Goal: Contribute content: Contribute content

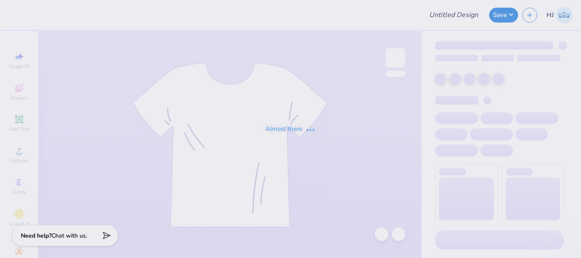
type input "Delta Chi F1 Fall 2025 Merch"
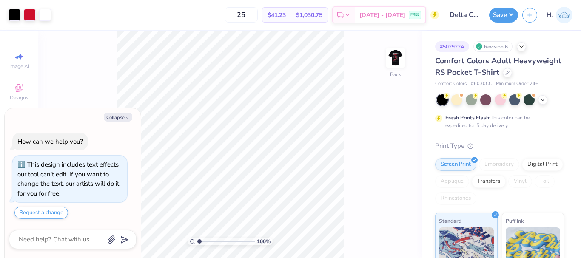
type textarea "x"
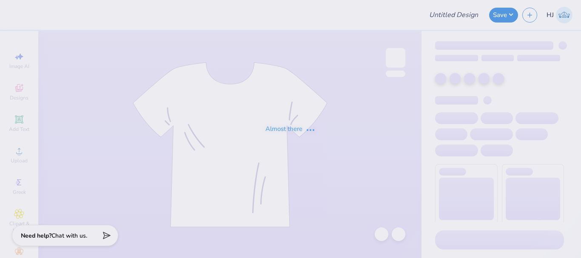
type input "Delta Chi F1 Fall 2025 Merch"
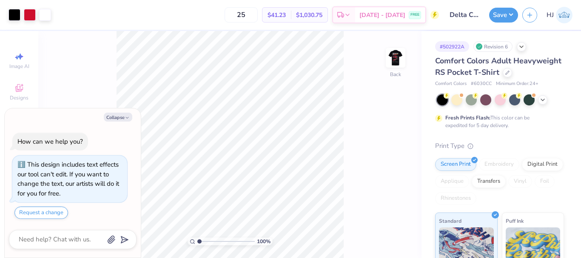
type textarea "x"
type input "8.1747546207744"
click at [396, 58] on img at bounding box center [396, 58] width 34 height 34
type textarea "x"
type input "1"
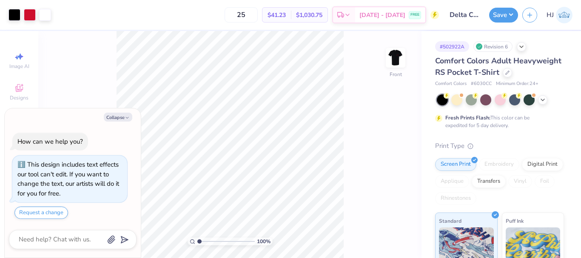
type textarea "x"
drag, startPoint x: 237, startPoint y: 239, endPoint x: 202, endPoint y: 237, distance: 34.9
type input "1.48"
click at [202, 238] on input "range" at bounding box center [225, 242] width 57 height 8
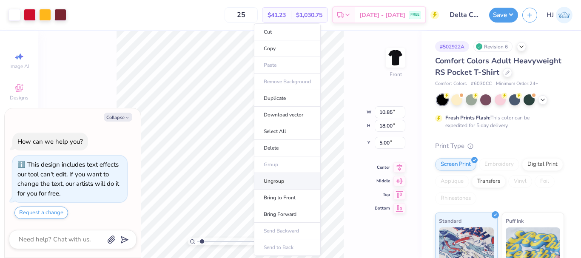
click at [281, 180] on li "Ungroup" at bounding box center [287, 181] width 67 height 17
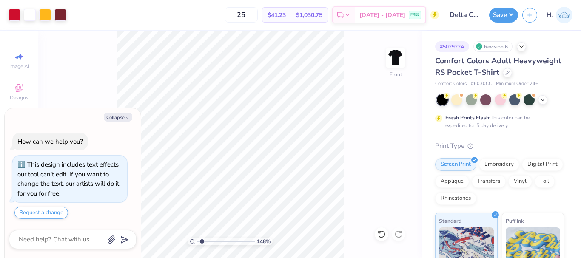
click at [317, 258] on html "Art colors 25 $41.23 Per Item $1,030.75 Total Est. Delivery Sep 5 - 8 FREE Desi…" at bounding box center [290, 129] width 581 height 258
type textarea "x"
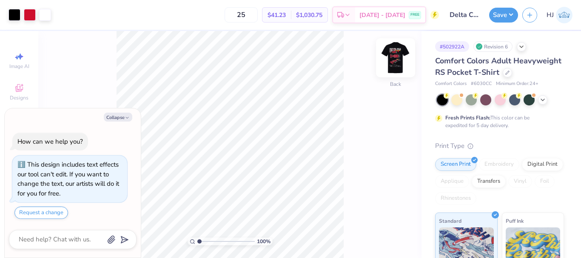
click at [395, 60] on img at bounding box center [396, 58] width 34 height 34
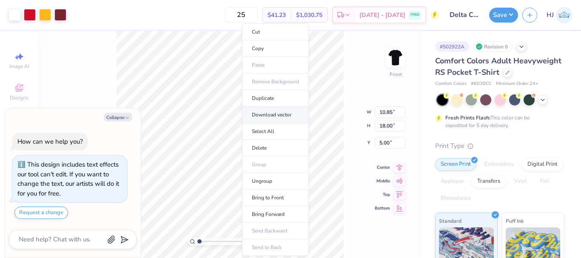
click at [285, 114] on li "Download vector" at bounding box center [275, 115] width 67 height 17
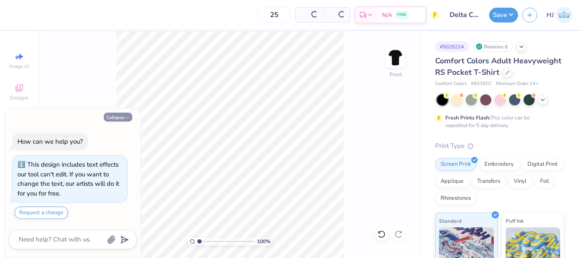
click at [122, 119] on button "Collapse" at bounding box center [118, 117] width 29 height 9
type textarea "x"
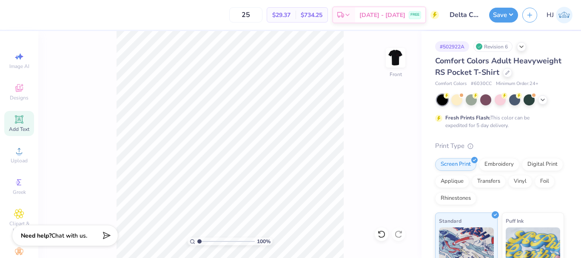
click at [20, 121] on icon at bounding box center [19, 119] width 10 height 10
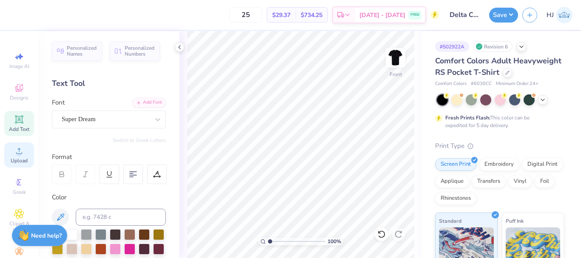
click at [18, 153] on icon at bounding box center [19, 151] width 10 height 10
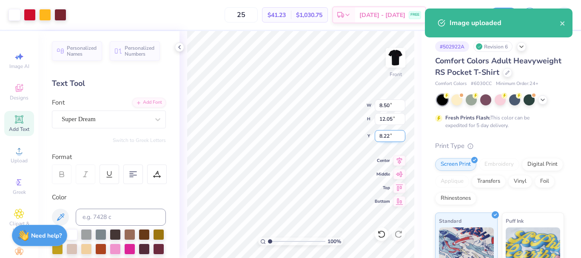
click at [393, 137] on input "8.22" at bounding box center [390, 136] width 31 height 12
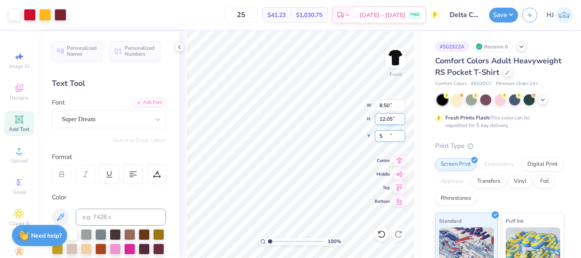
type input "5.00"
click at [385, 120] on input "12.05" at bounding box center [390, 119] width 31 height 12
type input "18"
type input "12.69"
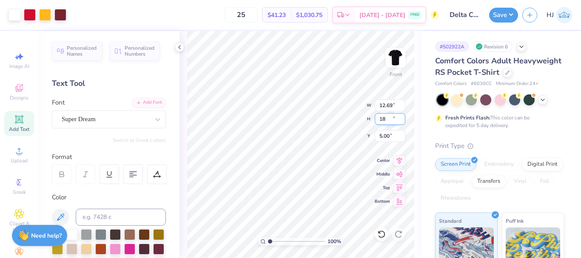
type input "18.00"
type input "2.03"
click at [383, 135] on input "2.03" at bounding box center [390, 136] width 31 height 12
type input "5.00"
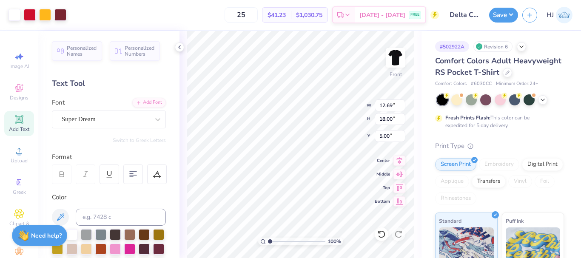
click at [75, 13] on div "25 $41.23 Per Item $1,030.75 Total Est. Delivery Sep 5 - 8 FREE" at bounding box center [255, 15] width 368 height 30
click at [390, 48] on div at bounding box center [395, 57] width 39 height 39
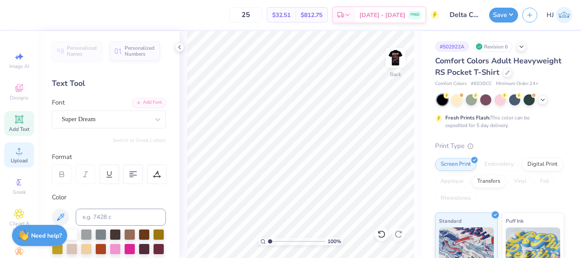
click at [16, 154] on icon at bounding box center [19, 151] width 6 height 6
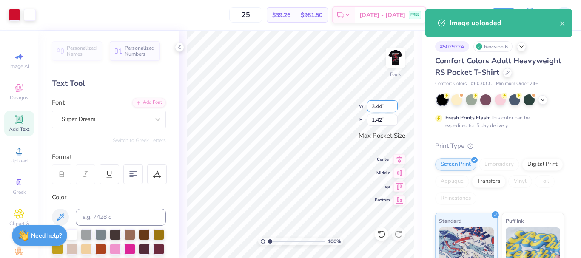
click at [381, 108] on input "3.44" at bounding box center [382, 106] width 31 height 12
type input "3.50"
type input "1.44"
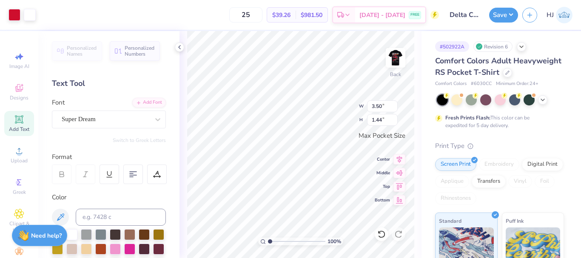
click at [337, 118] on div "100 % Back W 3.50 3.50 " H 1.44 1.44 " Max Pocket Size Center Middle Top Bottom" at bounding box center [301, 144] width 242 height 227
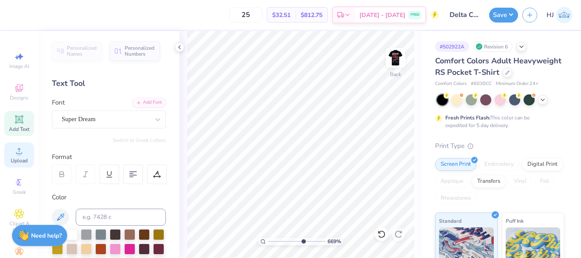
click at [14, 154] on icon at bounding box center [19, 151] width 10 height 10
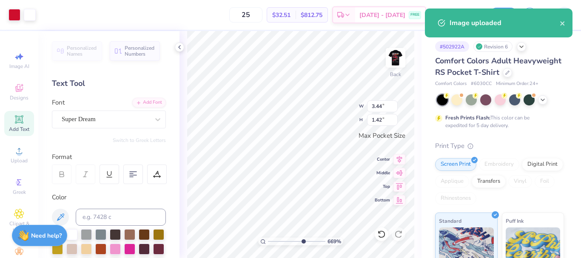
type input "6.69225330157204"
click at [386, 106] on input "3.44" at bounding box center [382, 106] width 31 height 12
type input "3.5"
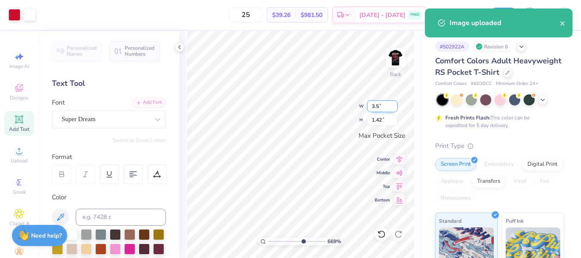
type input "6.69225330157204"
type input "3.50"
type input "1.45"
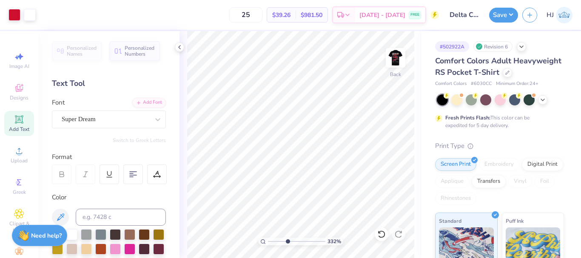
type input "4.48505384214065"
click at [516, 18] on button "Save" at bounding box center [503, 13] width 29 height 15
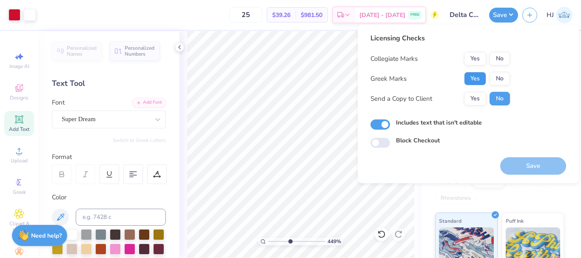
click at [478, 75] on button "Yes" at bounding box center [475, 79] width 22 height 14
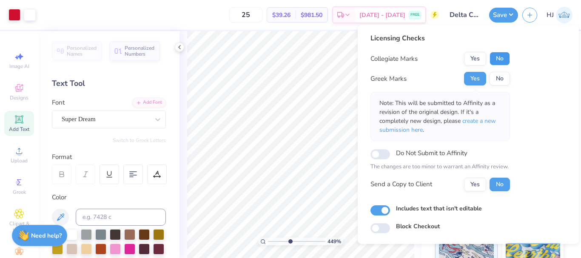
click at [495, 60] on button "No" at bounding box center [500, 59] width 20 height 14
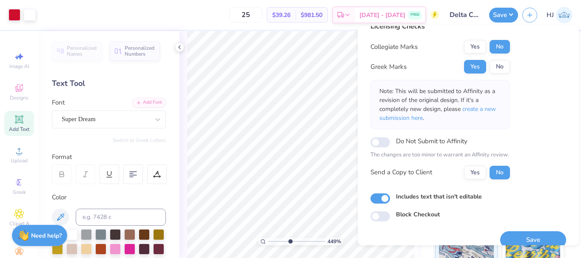
scroll to position [25, 0]
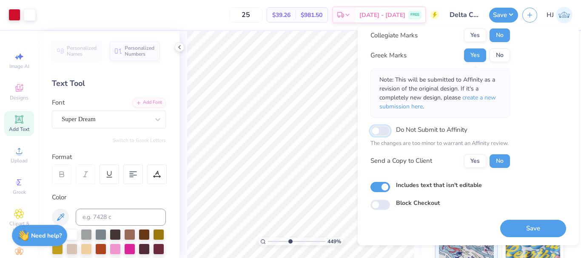
click at [383, 130] on input "Do Not Submit to Affinity" at bounding box center [381, 131] width 20 height 10
checkbox input "true"
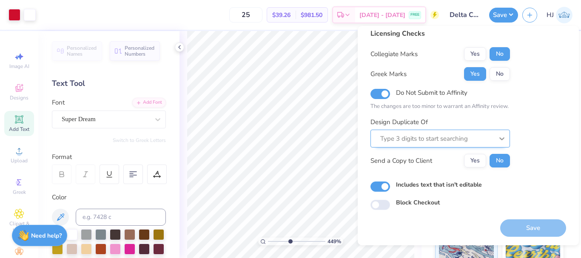
click at [507, 139] on div at bounding box center [501, 138] width 15 height 15
click at [503, 138] on icon at bounding box center [502, 138] width 9 height 9
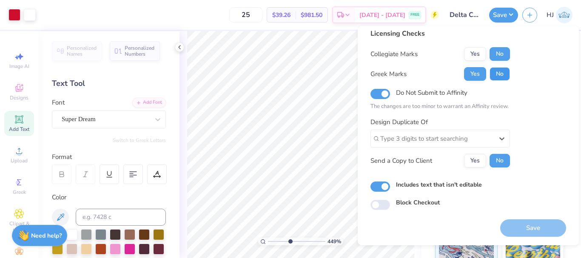
click at [505, 70] on button "No" at bounding box center [500, 74] width 20 height 14
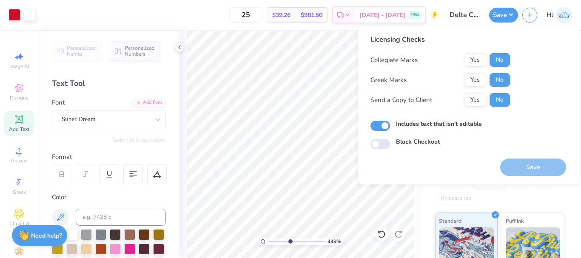
scroll to position [0, 0]
click at [477, 80] on button "Yes" at bounding box center [475, 80] width 22 height 14
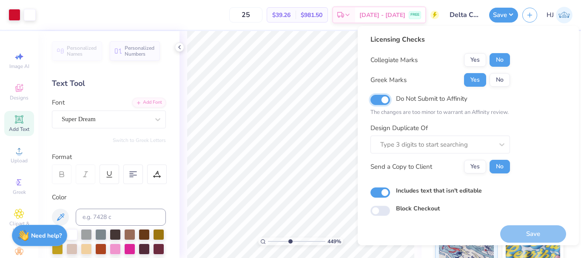
click at [378, 102] on input "Do Not Submit to Affinity" at bounding box center [381, 100] width 20 height 10
checkbox input "false"
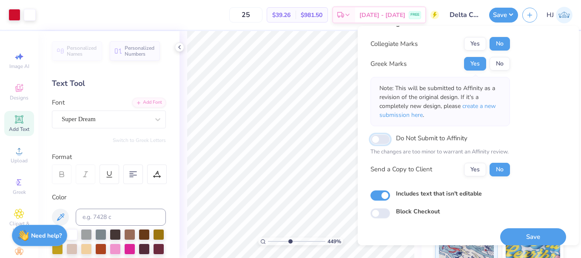
scroll to position [25, 0]
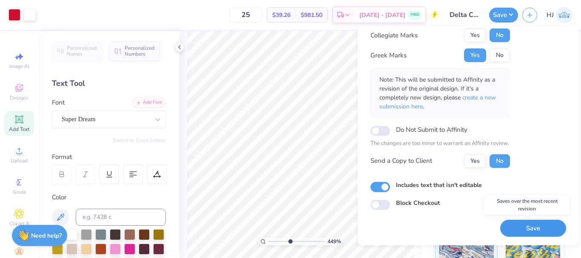
click at [531, 226] on button "Save" at bounding box center [533, 228] width 66 height 17
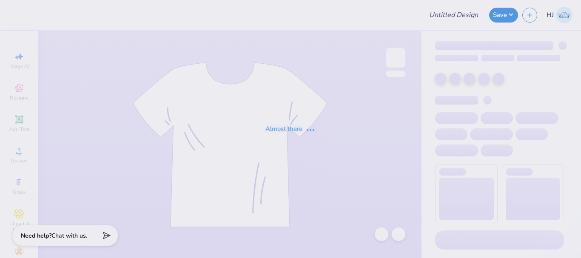
type input "mockneck #6"
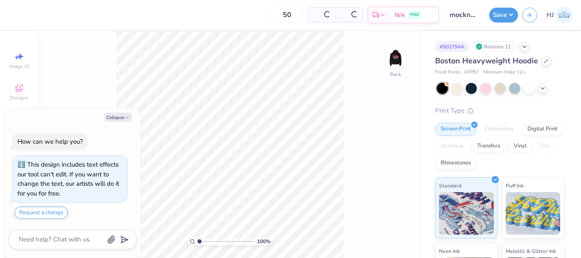
scroll to position [24, 0]
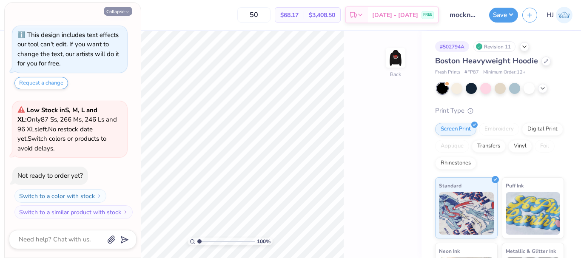
click at [117, 10] on button "Collapse" at bounding box center [118, 11] width 29 height 9
type textarea "x"
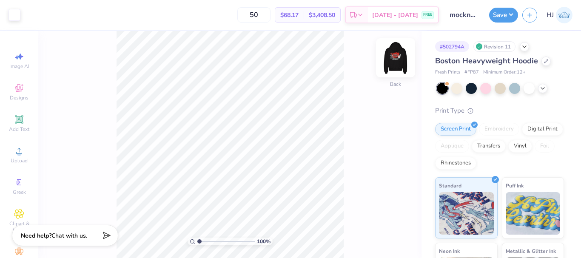
click at [400, 60] on img at bounding box center [396, 58] width 34 height 34
drag, startPoint x: 202, startPoint y: 242, endPoint x: 181, endPoint y: 241, distance: 20.9
click at [197, 241] on input "range" at bounding box center [225, 242] width 57 height 8
type input "2.22643191709162"
click at [357, 74] on div "223 % Front" at bounding box center [229, 144] width 383 height 227
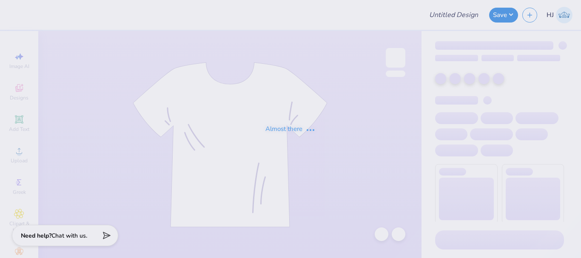
type input "mockneck #6"
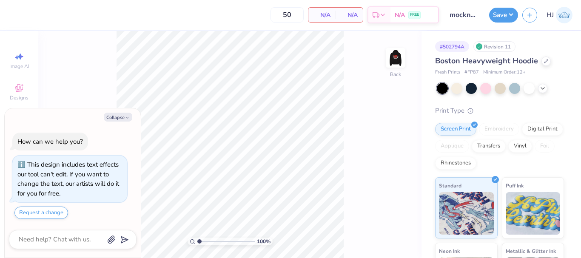
scroll to position [24, 0]
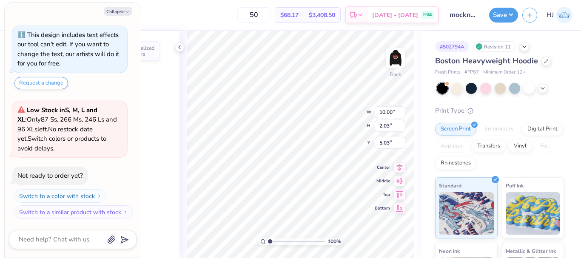
type textarea "x"
click at [383, 142] on input "5.03" at bounding box center [390, 143] width 31 height 12
type input "5"
type textarea "x"
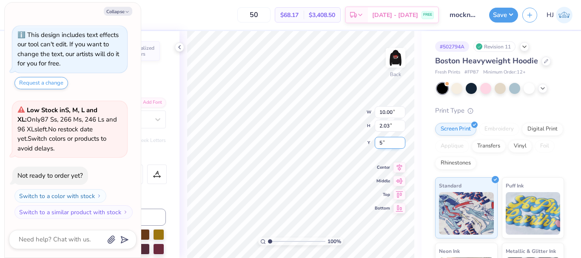
type input "5.00"
click at [183, 46] on icon at bounding box center [179, 47] width 7 height 7
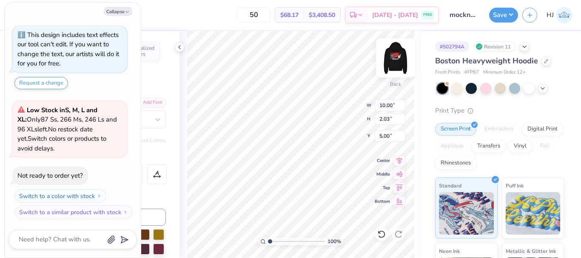
click at [398, 52] on img at bounding box center [396, 58] width 34 height 34
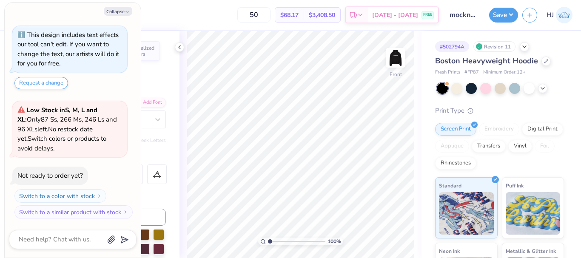
type textarea "x"
click at [388, 141] on input "5.00" at bounding box center [390, 143] width 31 height 12
type input "6"
click at [112, 11] on button "Collapse" at bounding box center [118, 11] width 29 height 9
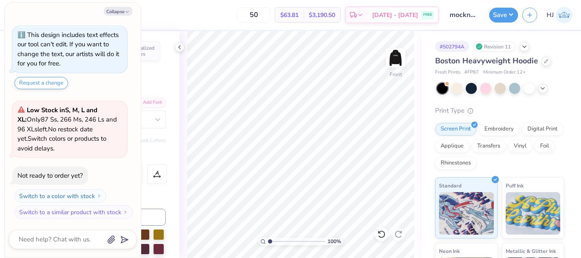
type textarea "x"
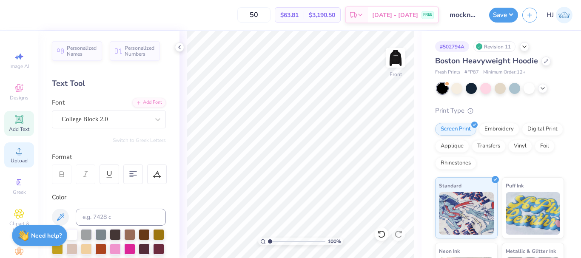
click at [16, 154] on icon at bounding box center [19, 151] width 6 height 6
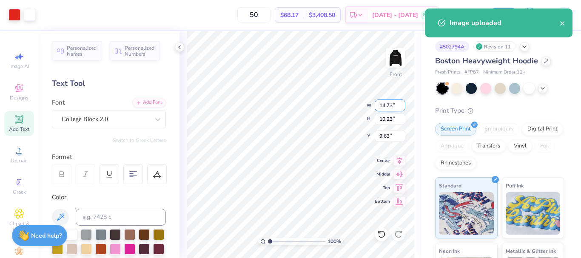
click at [388, 102] on input "14.73" at bounding box center [390, 106] width 31 height 12
type input "12.50"
type input "8.68"
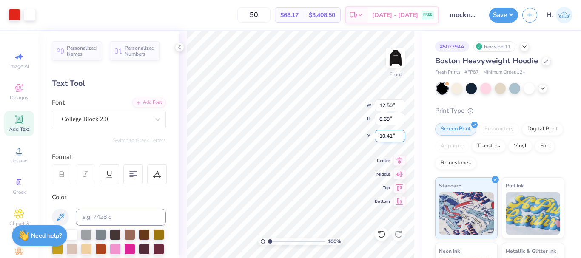
click at [383, 131] on input "10.41" at bounding box center [390, 136] width 31 height 12
type input "6.00"
type input "2.46071092039641"
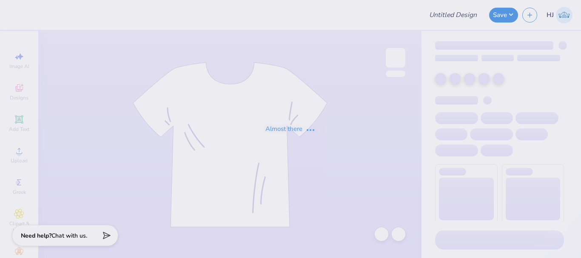
type input "Rowan WBasketball"
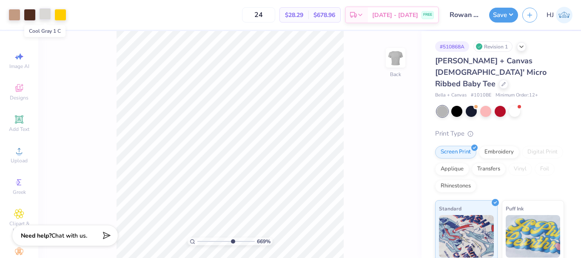
click at [46, 9] on div at bounding box center [45, 14] width 12 height 12
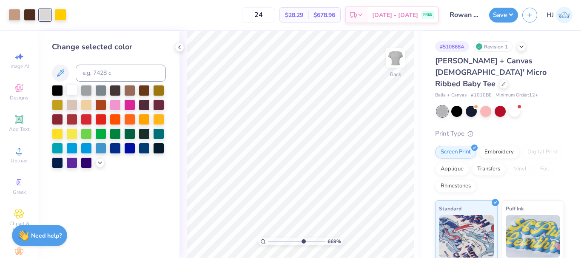
click at [75, 88] on div at bounding box center [71, 89] width 11 height 11
click at [17, 11] on div at bounding box center [15, 14] width 12 height 12
click at [95, 87] on div at bounding box center [100, 89] width 11 height 11
click at [378, 233] on icon at bounding box center [381, 234] width 9 height 9
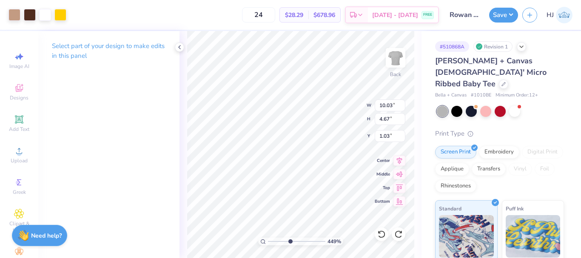
type input "4.05804149575102"
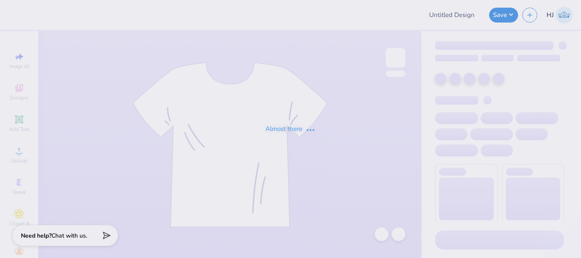
type input "mockneck #6"
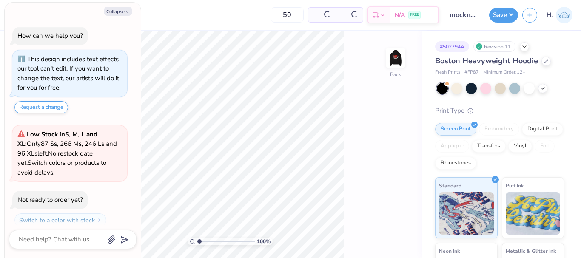
scroll to position [24, 0]
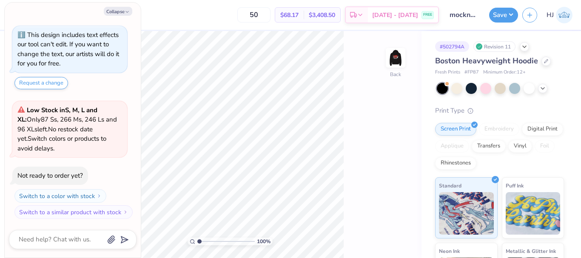
drag, startPoint x: 395, startPoint y: 57, endPoint x: 367, endPoint y: 111, distance: 61.5
click at [395, 57] on img at bounding box center [395, 57] width 17 height 17
click at [123, 9] on button "Collapse" at bounding box center [118, 11] width 29 height 9
type textarea "x"
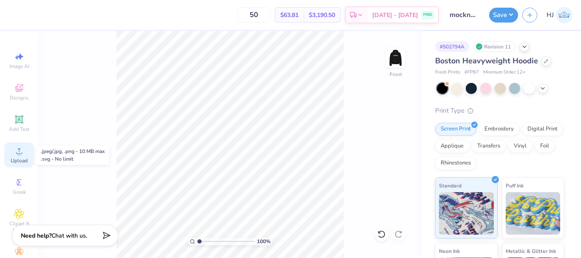
click at [17, 154] on circle at bounding box center [19, 153] width 5 height 5
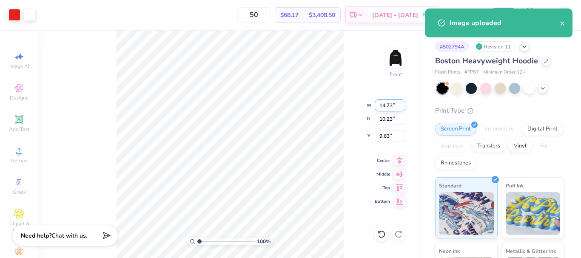
click at [394, 105] on input "14.73" at bounding box center [390, 106] width 31 height 12
click at [390, 132] on input "9.63" at bounding box center [390, 136] width 31 height 12
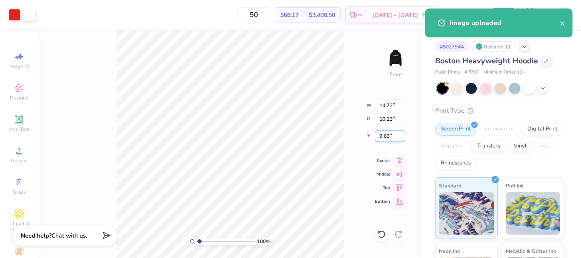
click at [390, 132] on input "9.63" at bounding box center [390, 136] width 31 height 12
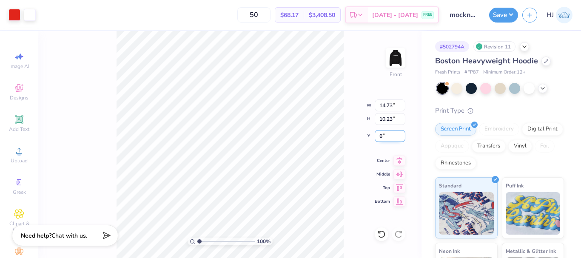
type input "6.00"
click at [385, 102] on input "14.73" at bounding box center [390, 106] width 31 height 12
type input "12.50"
type input "8.68"
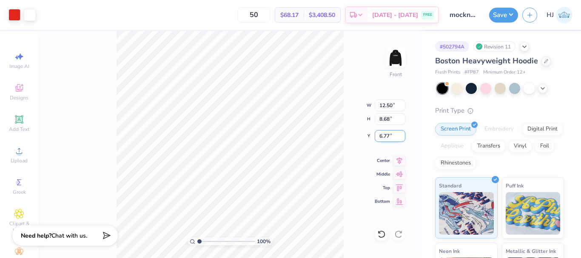
click at [380, 134] on input "6.77" at bounding box center [390, 136] width 31 height 12
type input "6.00"
click at [325, 106] on div "100 % Front W 12.50 12.50 " H 8.68 8.68 " Y 6.00 6.00 " Center Middle Top Bottom" at bounding box center [229, 144] width 383 height 227
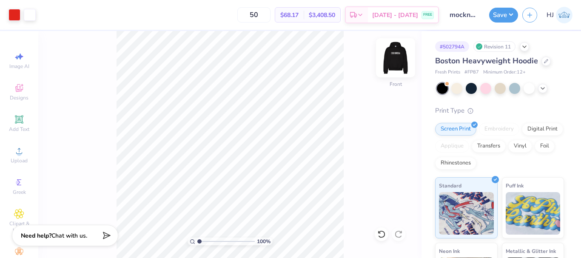
click at [396, 66] on img at bounding box center [396, 58] width 34 height 34
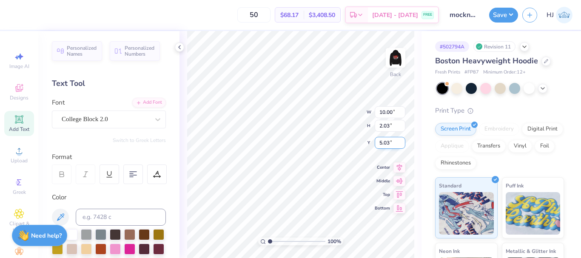
click at [391, 143] on input "5.03" at bounding box center [390, 143] width 31 height 12
type input "6"
type input "5.00"
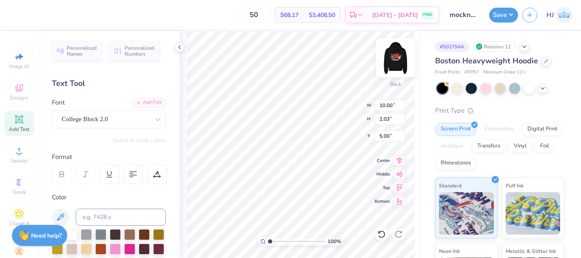
click at [395, 58] on img at bounding box center [396, 58] width 34 height 34
click at [396, 63] on img at bounding box center [396, 58] width 34 height 34
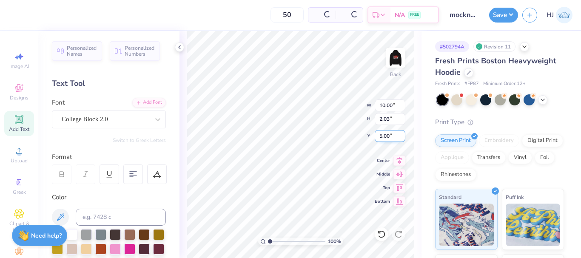
click at [392, 137] on input "5.00" at bounding box center [390, 136] width 31 height 12
click at [385, 133] on input "5.00" at bounding box center [390, 136] width 31 height 12
type input "3.00"
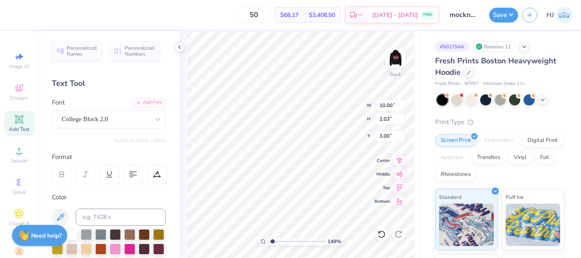
scroll to position [7, 1]
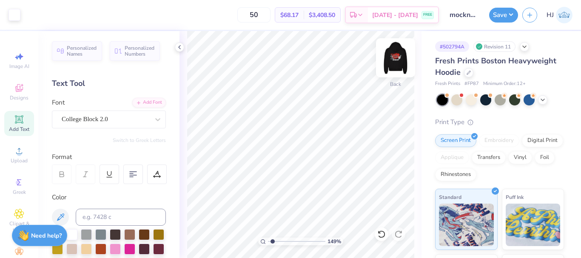
click at [397, 53] on img at bounding box center [396, 58] width 34 height 34
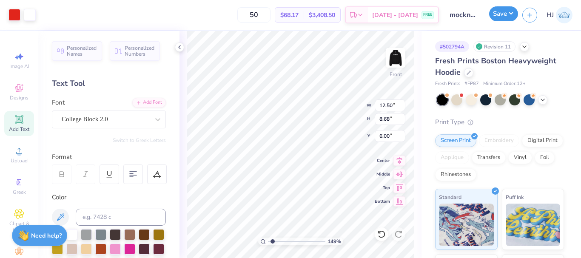
click at [517, 15] on button "Save" at bounding box center [503, 13] width 29 height 15
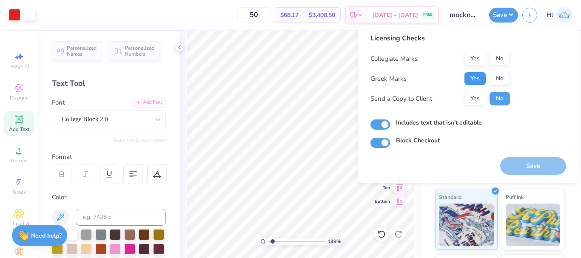
click at [480, 80] on button "Yes" at bounding box center [475, 79] width 22 height 14
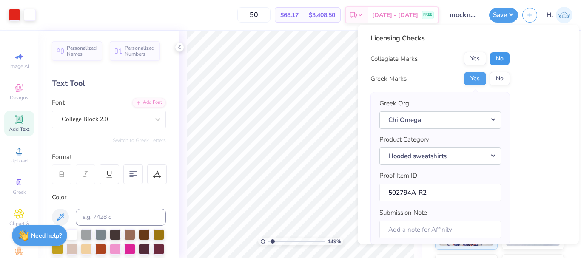
click at [504, 58] on button "No" at bounding box center [500, 59] width 20 height 14
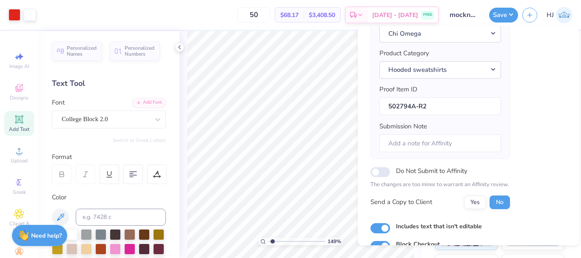
scroll to position [129, 0]
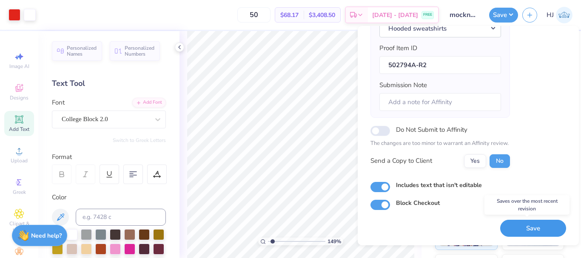
click at [519, 224] on button "Save" at bounding box center [533, 228] width 66 height 17
type input "1.49212329151837"
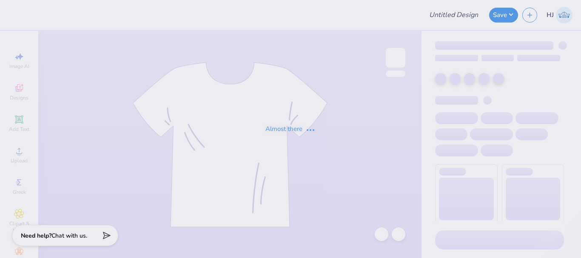
type input "VCU Dental School Fall Merch!"
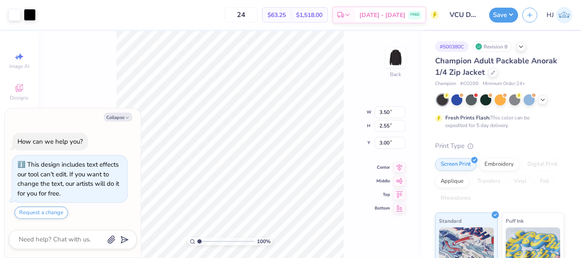
type textarea "x"
drag, startPoint x: 200, startPoint y: 241, endPoint x: 213, endPoint y: 243, distance: 13.3
type input "3.42"
click at [213, 243] on input "range" at bounding box center [225, 242] width 57 height 8
type textarea "x"
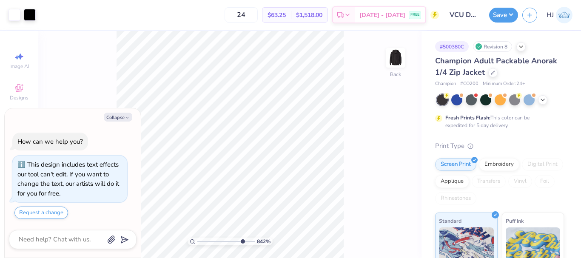
type input "9.30117638023456"
click at [118, 119] on button "Collapse" at bounding box center [118, 117] width 29 height 9
type textarea "x"
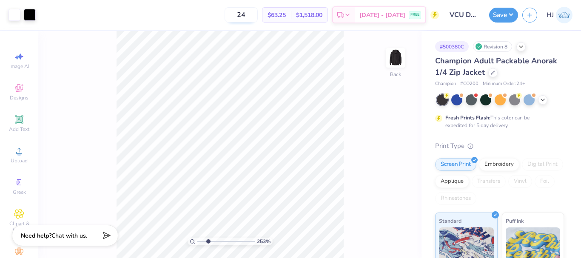
type input "2.53321804997386"
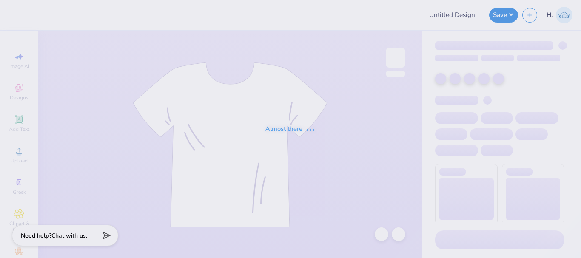
type input "VCU Dental School Fall Merch!"
type input "24"
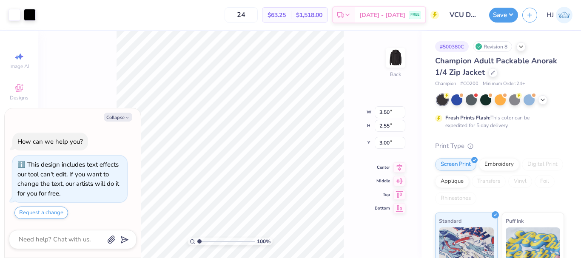
click at [329, 107] on div "100 % Back W 3.50 3.50 " H 2.55 2.55 " Y 3.00 3.00 " Center Middle Top Bottom" at bounding box center [229, 144] width 383 height 227
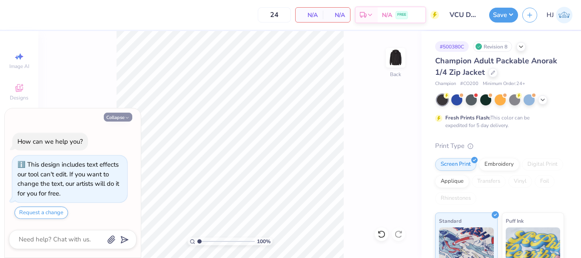
click at [118, 119] on button "Collapse" at bounding box center [118, 117] width 29 height 9
type textarea "x"
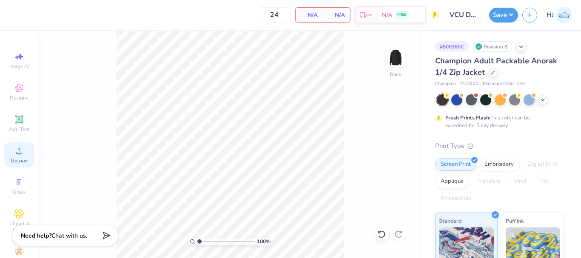
click at [14, 149] on icon at bounding box center [19, 151] width 10 height 10
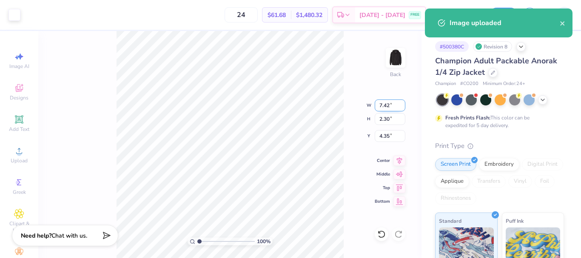
click at [394, 103] on input "7.42" at bounding box center [390, 106] width 31 height 12
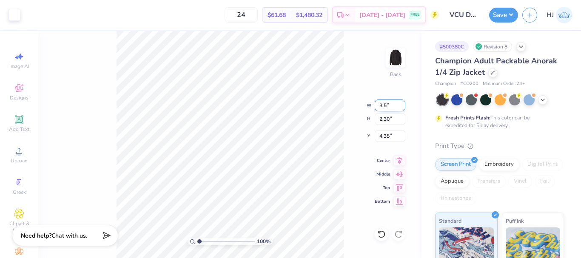
type input "3.50"
type input "1.09"
click at [385, 142] on input "4.96" at bounding box center [390, 136] width 31 height 12
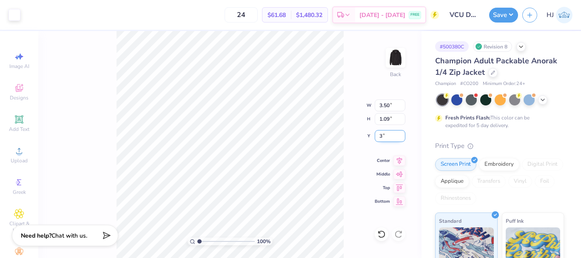
type input "3.00"
click at [518, 11] on div "Save" at bounding box center [503, 15] width 29 height 15
click at [511, 11] on button "Save" at bounding box center [503, 13] width 29 height 15
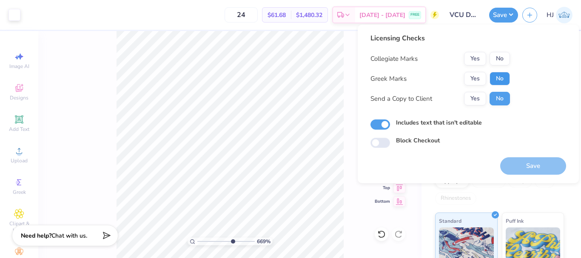
click at [500, 78] on button "No" at bounding box center [500, 79] width 20 height 14
click at [477, 58] on button "Yes" at bounding box center [475, 59] width 22 height 14
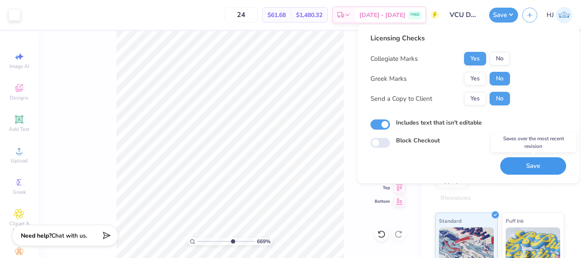
click at [540, 165] on button "Save" at bounding box center [533, 165] width 66 height 17
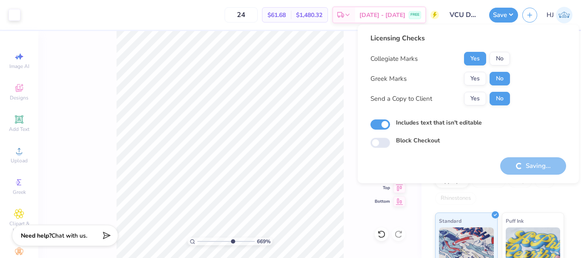
type input "6.69225330157204"
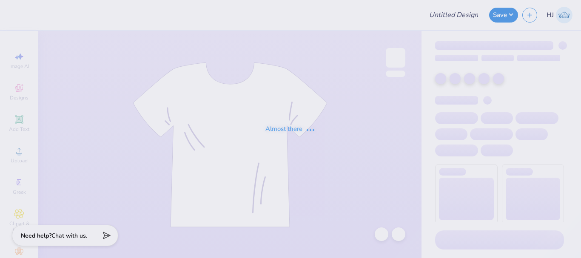
type input "merch for KDC"
type input "Jackie Palacios : Elmhurst College"
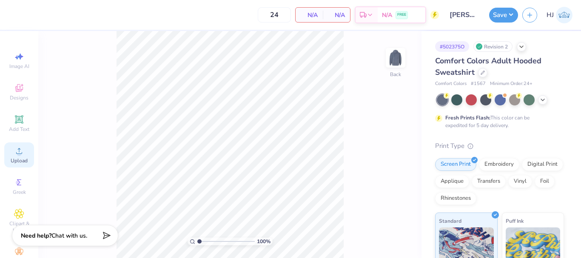
click at [14, 152] on icon at bounding box center [19, 151] width 10 height 10
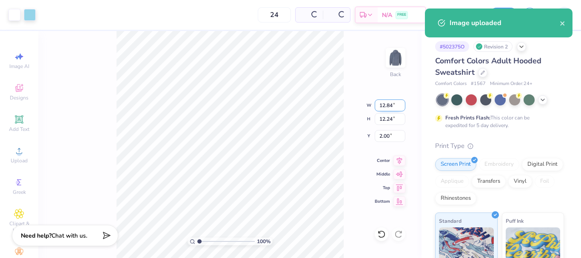
click at [388, 104] on input "12.84" at bounding box center [390, 106] width 31 height 12
type input "8.00"
type input "7.63"
click at [391, 138] on input "4.31" at bounding box center [390, 136] width 31 height 12
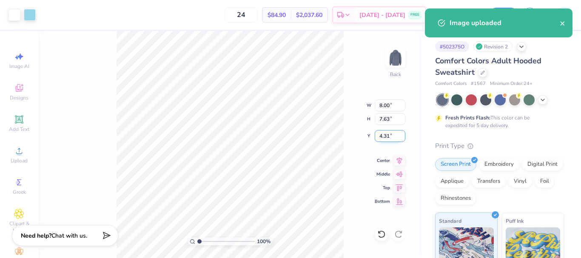
click at [391, 138] on input "4.31" at bounding box center [390, 136] width 31 height 12
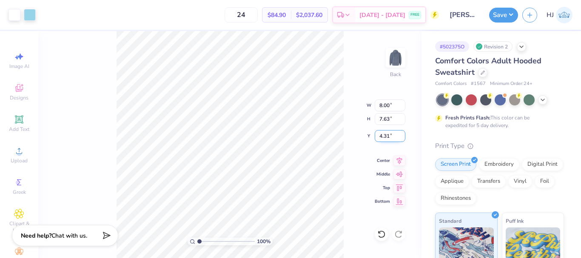
click at [391, 138] on input "4.31" at bounding box center [390, 136] width 31 height 12
type input "3"
click at [33, 13] on div at bounding box center [30, 14] width 12 height 12
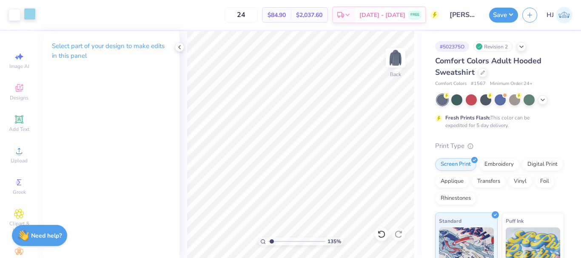
click at [30, 16] on div at bounding box center [30, 14] width 12 height 12
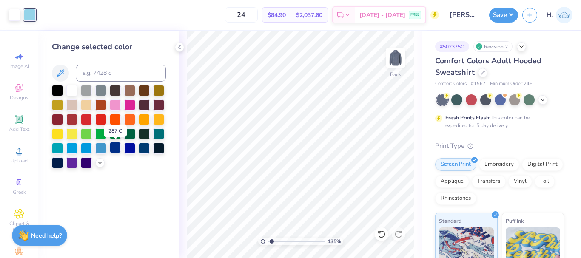
click at [117, 150] on div at bounding box center [115, 147] width 11 height 11
click at [103, 163] on icon at bounding box center [100, 162] width 7 height 7
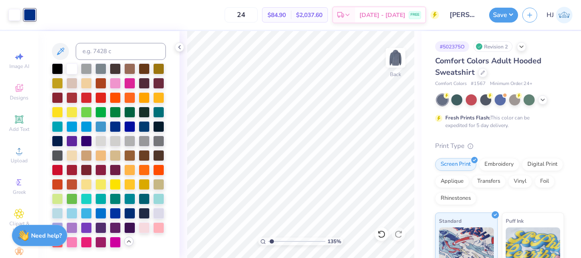
scroll to position [51, 0]
click at [124, 212] on div at bounding box center [129, 212] width 11 height 11
click at [139, 214] on div at bounding box center [144, 212] width 11 height 11
click at [34, 14] on div at bounding box center [30, 15] width 12 height 12
click at [200, 24] on div "24 $84.90 Per Item $2,037.60 Total Est. Delivery Sep 5 - 8 FREE" at bounding box center [239, 15] width 399 height 30
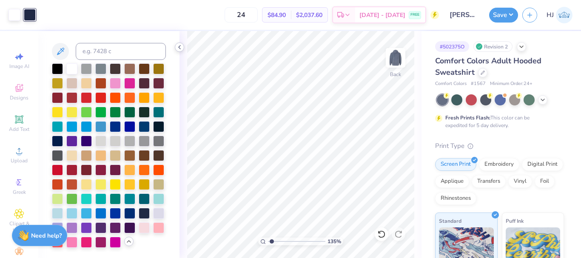
click at [179, 47] on icon at bounding box center [179, 47] width 7 height 7
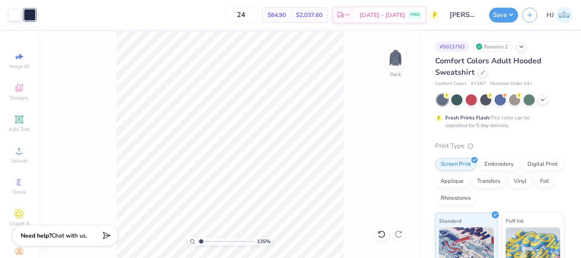
click at [31, 15] on div at bounding box center [30, 15] width 12 height 12
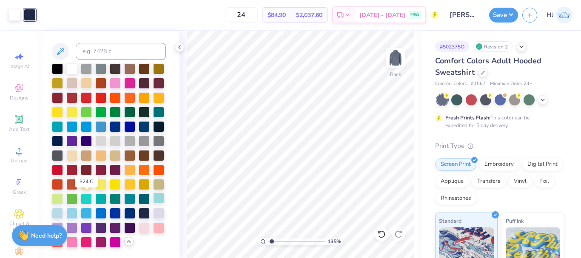
click at [153, 201] on div at bounding box center [158, 198] width 11 height 11
click at [77, 207] on div at bounding box center [71, 212] width 11 height 11
click at [180, 46] on icon at bounding box center [179, 47] width 7 height 7
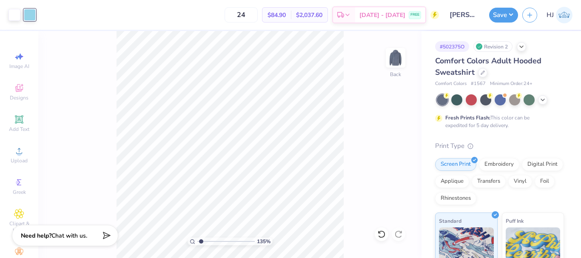
click at [35, 11] on div at bounding box center [30, 15] width 12 height 12
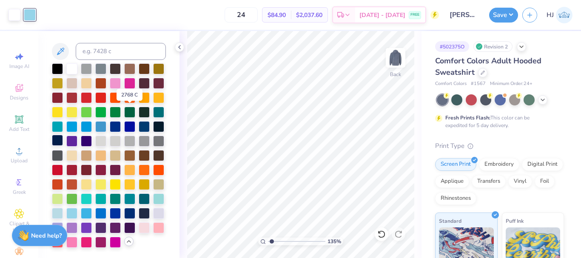
click at [63, 135] on div at bounding box center [57, 140] width 11 height 11
click at [139, 213] on div at bounding box center [144, 212] width 11 height 11
click at [386, 235] on icon at bounding box center [381, 234] width 9 height 9
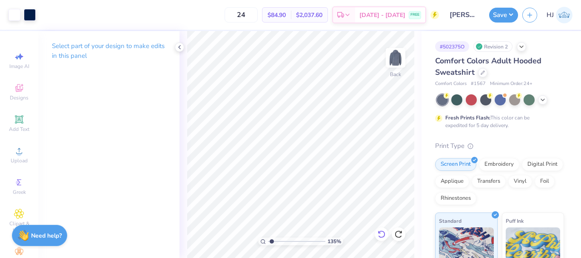
click at [386, 235] on icon at bounding box center [381, 234] width 9 height 9
click at [30, 19] on div at bounding box center [30, 14] width 12 height 12
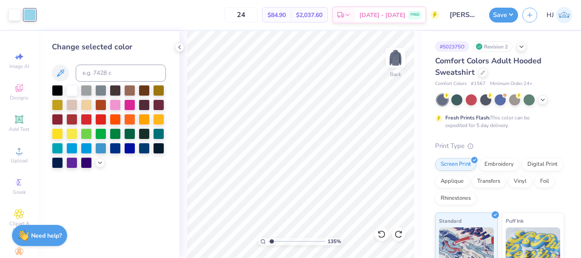
click at [100, 150] on div at bounding box center [100, 148] width 11 height 11
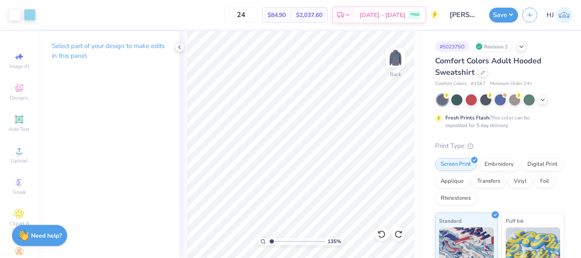
click at [29, 5] on div "Art colors" at bounding box center [18, 15] width 36 height 30
click at [29, 9] on div at bounding box center [30, 14] width 12 height 12
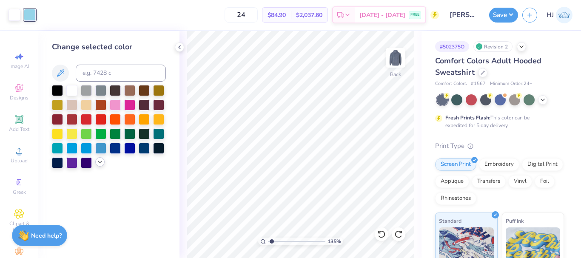
click at [98, 164] on icon at bounding box center [100, 162] width 7 height 7
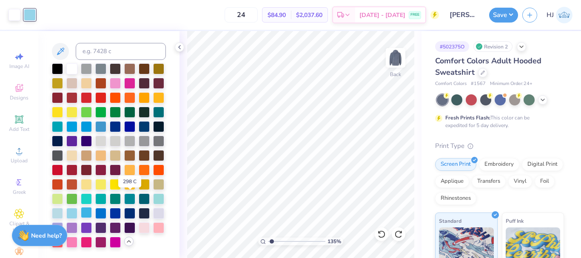
click at [92, 207] on div at bounding box center [86, 212] width 11 height 11
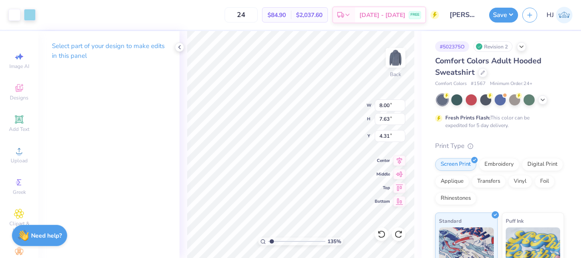
type input "1.35006143669128"
click at [386, 136] on input "4.31" at bounding box center [390, 136] width 31 height 12
type input "3"
type input "1.35006143669128"
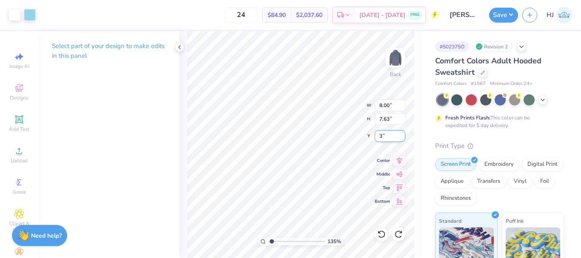
type input "3.00"
drag, startPoint x: 273, startPoint y: 243, endPoint x: 212, endPoint y: 240, distance: 60.9
type input "1"
click at [268, 240] on input "range" at bounding box center [296, 242] width 57 height 8
click at [33, 10] on div at bounding box center [30, 14] width 12 height 12
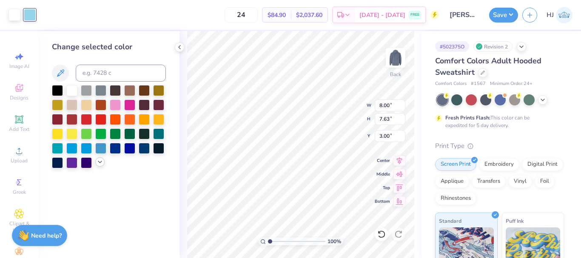
click at [102, 162] on icon at bounding box center [100, 162] width 7 height 7
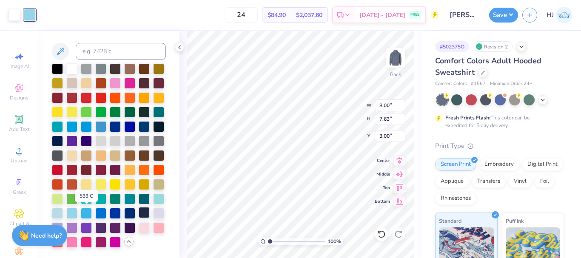
click at [139, 214] on div at bounding box center [144, 212] width 11 height 11
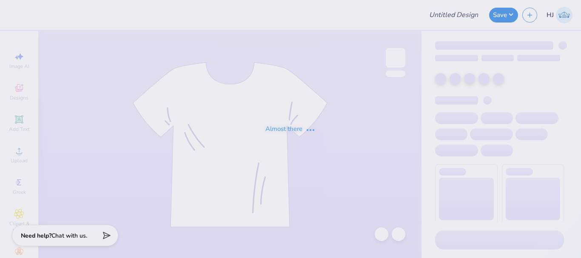
type input "The University of Texas at Austin : Jackson Johnston"
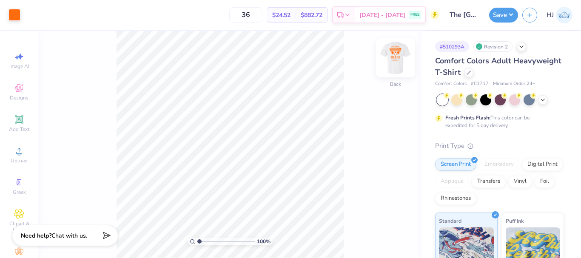
click at [399, 62] on img at bounding box center [396, 58] width 34 height 34
click at [397, 66] on img at bounding box center [396, 58] width 34 height 34
drag, startPoint x: 206, startPoint y: 240, endPoint x: 216, endPoint y: 242, distance: 9.9
click at [216, 242] on input "range" at bounding box center [225, 242] width 57 height 8
click at [396, 59] on img at bounding box center [396, 58] width 34 height 34
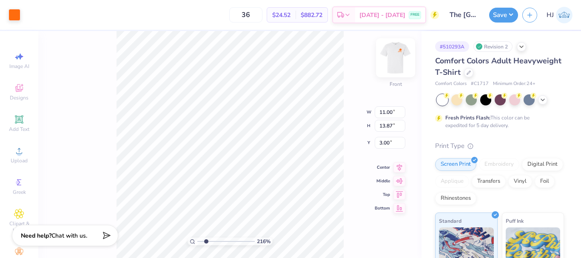
click at [399, 57] on img at bounding box center [396, 58] width 34 height 34
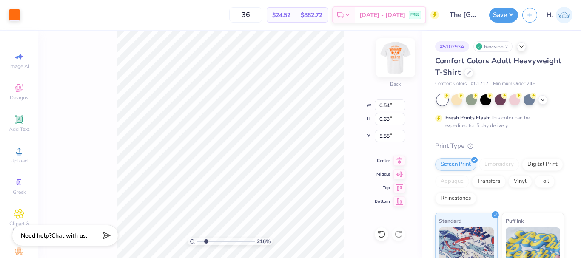
click at [403, 69] on div "Back" at bounding box center [396, 63] width 20 height 30
click at [397, 55] on img at bounding box center [396, 58] width 34 height 34
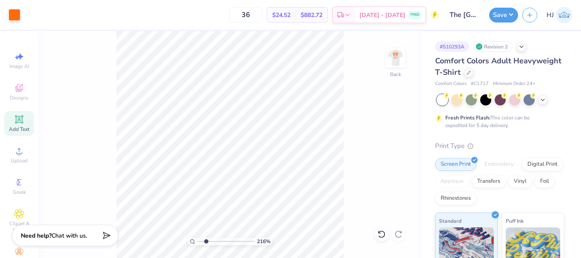
click at [16, 117] on icon at bounding box center [19, 119] width 6 height 6
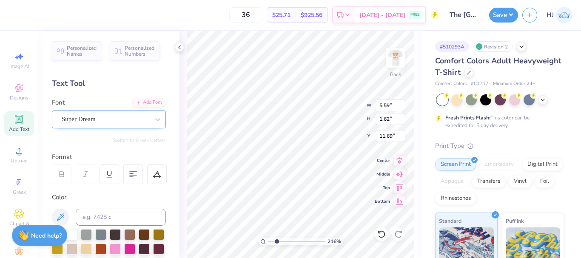
click at [129, 116] on div "Super Dream" at bounding box center [105, 119] width 89 height 13
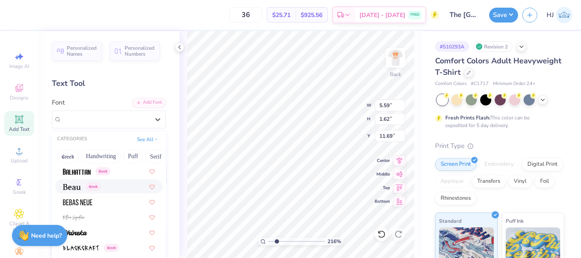
scroll to position [426, 0]
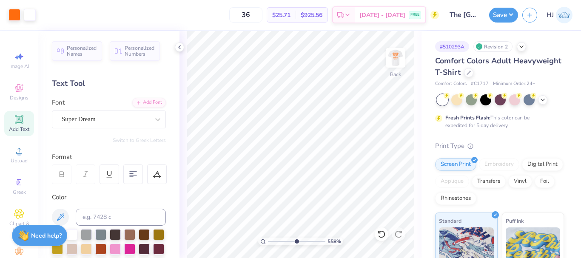
click at [296, 240] on input "range" at bounding box center [296, 242] width 57 height 8
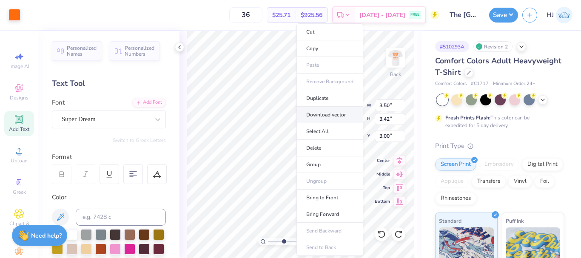
click at [331, 114] on li "Download vector" at bounding box center [330, 115] width 67 height 17
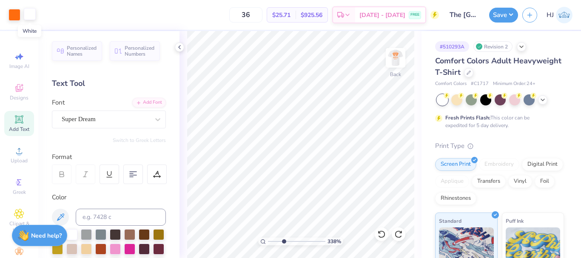
click at [31, 15] on div at bounding box center [30, 14] width 12 height 12
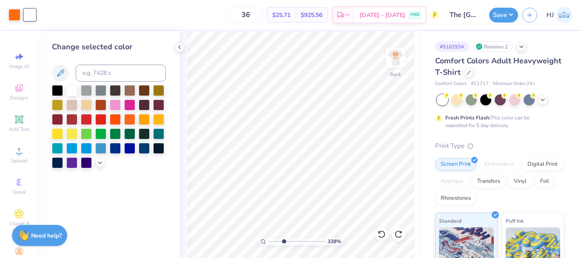
click at [70, 16] on div "36 $25.71 Per Item $925.56 Total Est. Delivery Sep 5 - 8 FREE" at bounding box center [239, 15] width 399 height 30
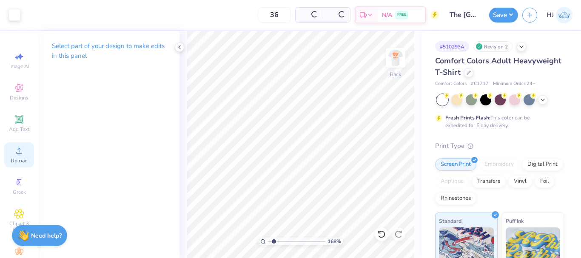
click at [20, 150] on icon at bounding box center [19, 151] width 10 height 10
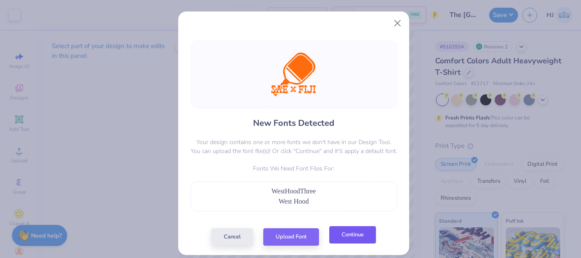
click at [340, 237] on button "Continue" at bounding box center [352, 234] width 47 height 17
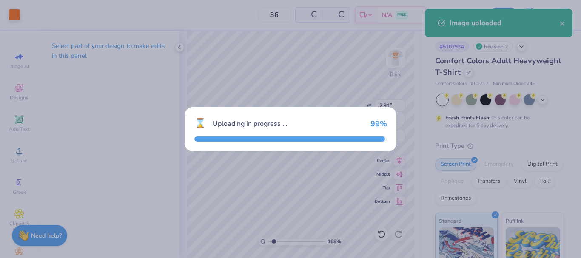
type input "1.67965493434117"
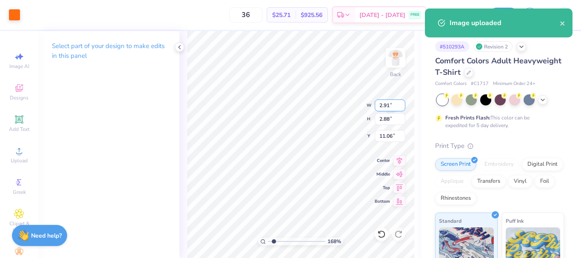
click at [392, 106] on input "2.91" at bounding box center [390, 106] width 31 height 12
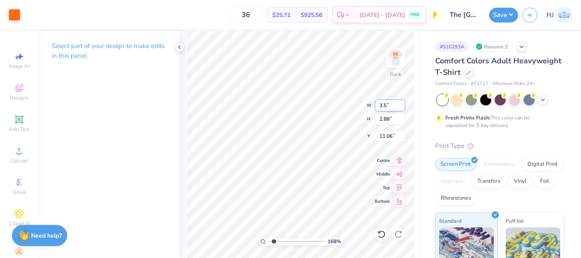
type input "3.5"
type input "1.67965493434117"
type input "3.50"
type input "3.47"
click at [388, 133] on input "10.77" at bounding box center [390, 136] width 31 height 12
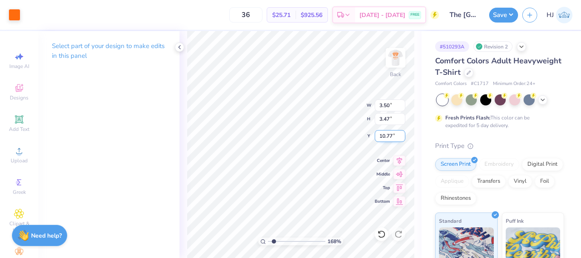
click at [388, 133] on input "10.77" at bounding box center [390, 136] width 31 height 12
type input "3"
type input "1.67965493434117"
type input "3.00"
type input "1.67965493434117"
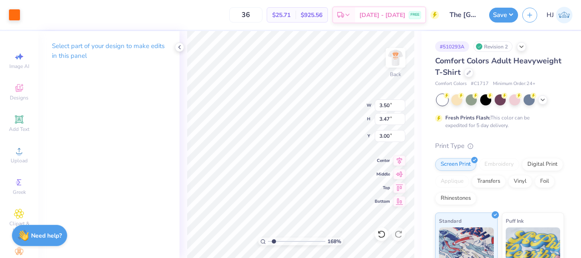
type input "5.59"
type input "1.62"
type input "11.69"
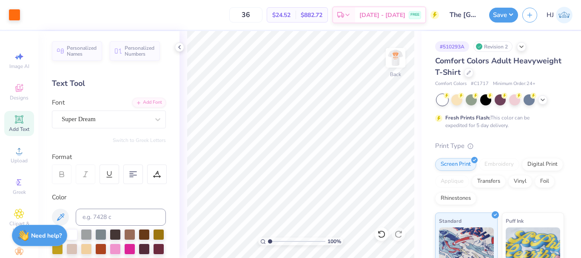
click at [485, 258] on html "Art colors 36 $24.52 Per Item $882.72 Total Est. Delivery Sep 5 - 8 FREE Design…" at bounding box center [290, 129] width 581 height 258
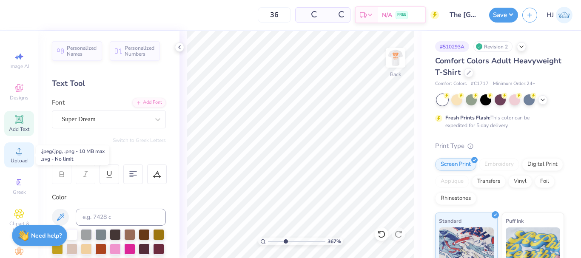
click at [11, 160] on span "Upload" at bounding box center [19, 160] width 17 height 7
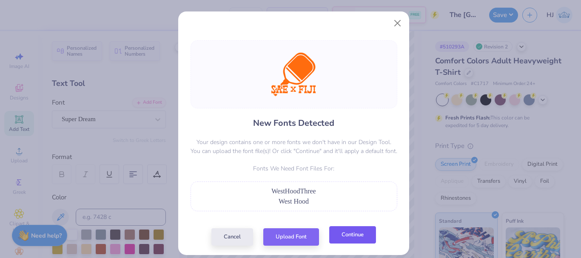
click at [363, 239] on button "Continue" at bounding box center [352, 234] width 47 height 17
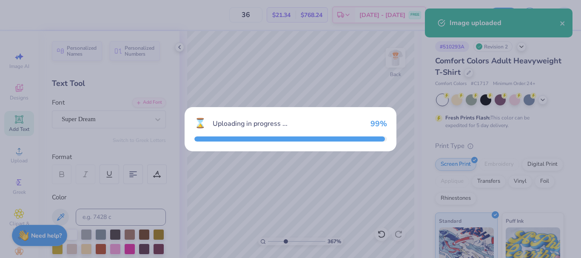
type input "3.6716840780171"
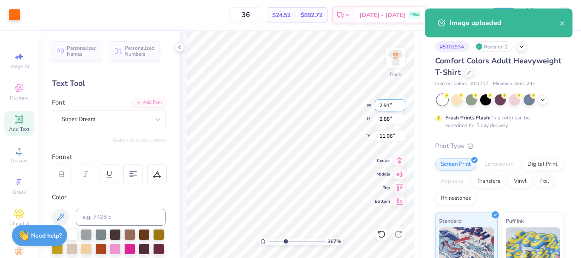
click at [390, 105] on input "2.91" at bounding box center [390, 106] width 31 height 12
type input "3.5"
type input "3.6716840780171"
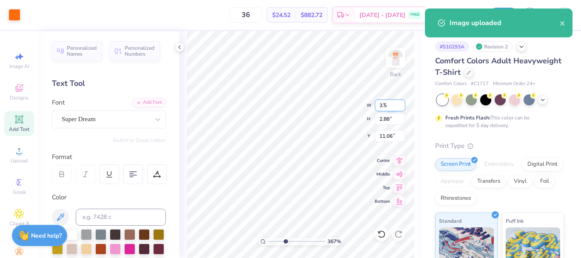
type input "3.50"
type input "3.47"
click at [388, 134] on input "10.77" at bounding box center [390, 136] width 31 height 12
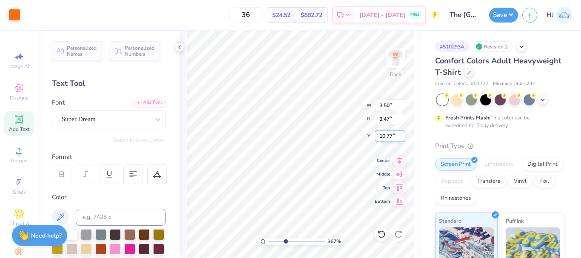
click at [388, 134] on input "10.77" at bounding box center [390, 136] width 31 height 12
type input "3"
type input "3.6716840780171"
type input "3.00"
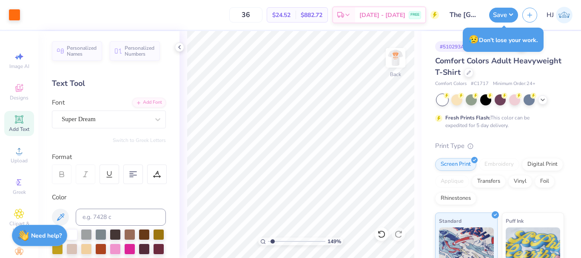
type input "1.49212329151837"
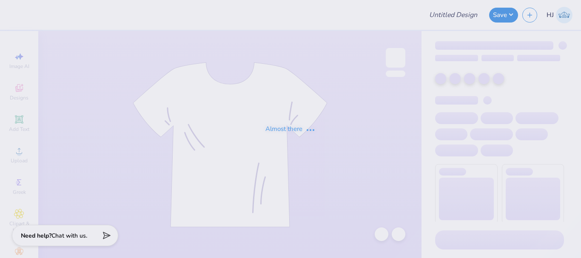
type input "Fall Rush Tees 2025 (phi delt)"
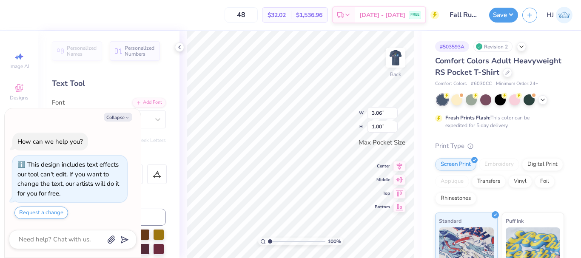
type textarea "x"
type input "1.35006143669128"
click at [125, 117] on icon "button" at bounding box center [127, 117] width 5 height 5
type textarea "x"
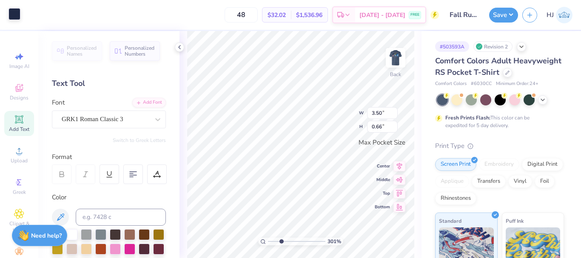
click at [15, 16] on div at bounding box center [15, 14] width 12 height 12
type input "3.00581987268405"
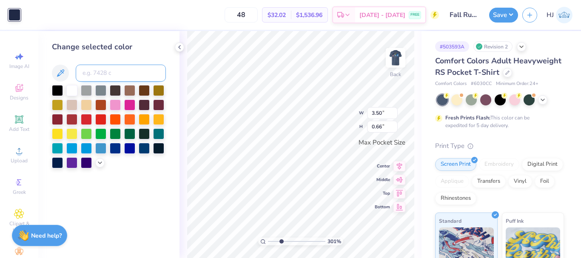
click at [97, 70] on input at bounding box center [121, 73] width 90 height 17
type input "533"
click at [99, 68] on input at bounding box center [121, 73] width 90 height 17
type input "533"
click at [106, 74] on input at bounding box center [121, 73] width 90 height 17
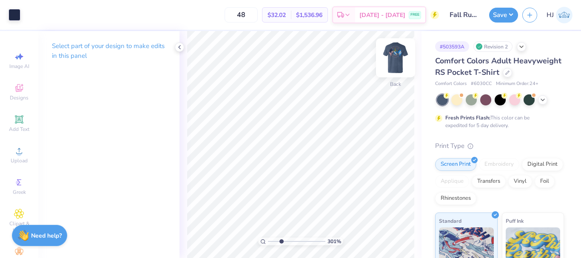
click at [394, 57] on img at bounding box center [396, 58] width 34 height 34
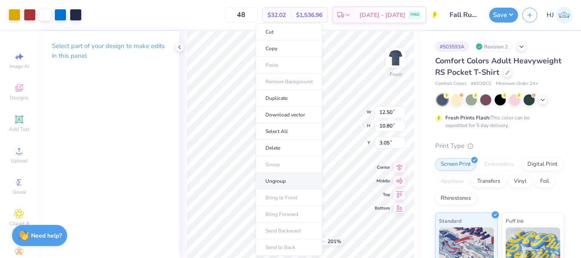
click at [277, 187] on li "Ungroup" at bounding box center [289, 181] width 67 height 17
type input "2.01445811466782"
type input "10.71"
type input "3.13"
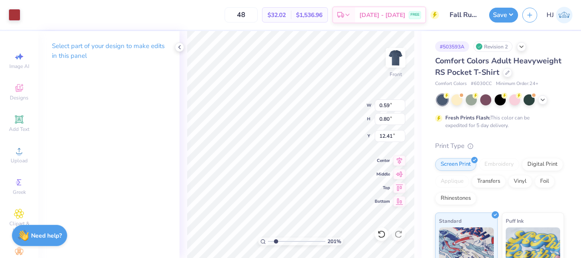
type input "2.01445811466782"
type input "1.41"
type input "0.93"
click at [14, 16] on div at bounding box center [15, 14] width 12 height 12
type input "2.01445811466782"
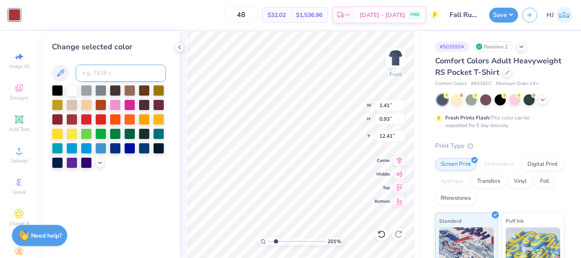
click at [103, 70] on input at bounding box center [121, 73] width 90 height 17
type input "533"
type input "2.01445811466782"
type input "3.01"
type input "0.95"
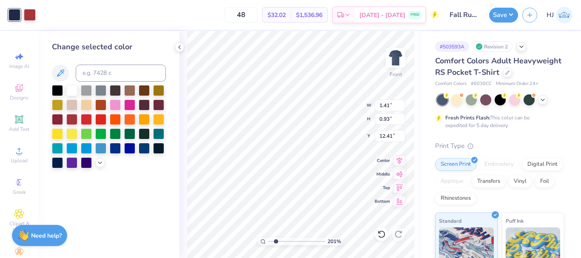
type input "12.39"
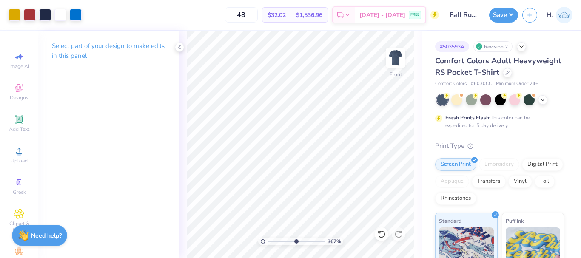
type input "6.05509823375817"
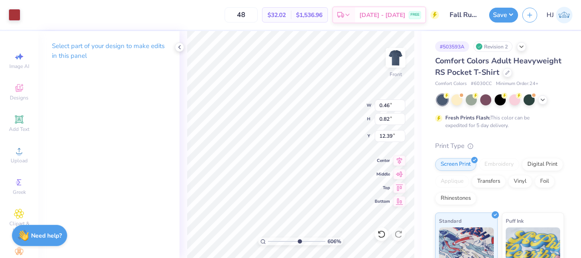
type input "0.46"
type input "0.82"
type input "12.39"
type input "1.26"
type input "0.95"
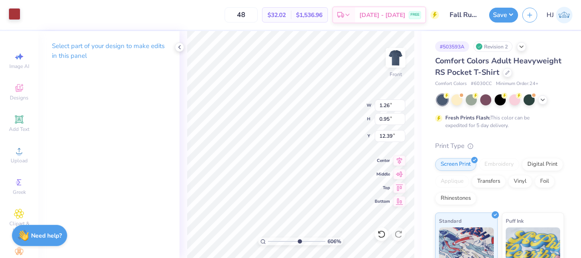
click at [14, 13] on div at bounding box center [15, 14] width 12 height 12
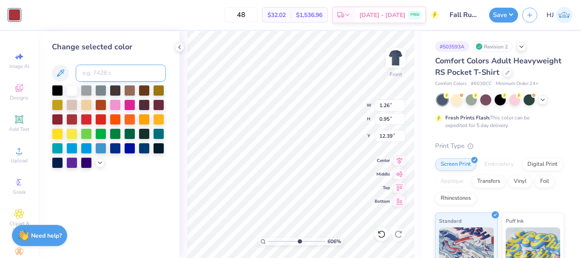
click at [98, 71] on input at bounding box center [121, 73] width 90 height 17
type input "533"
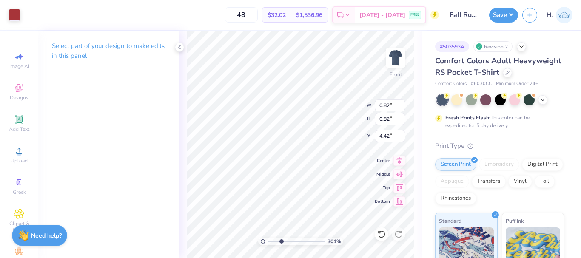
type input "3.00581987268404"
type input "1.56"
type input "1.39"
type input "3.85"
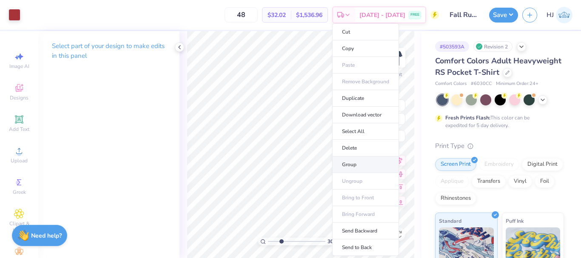
click at [355, 163] on li "Group" at bounding box center [365, 165] width 67 height 17
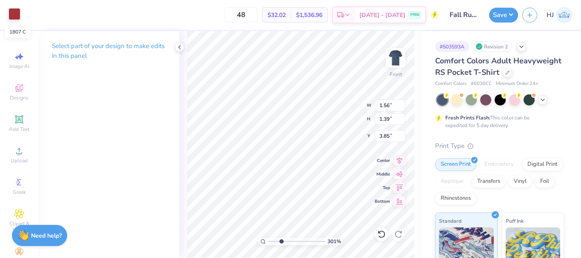
click at [18, 14] on div at bounding box center [15, 14] width 12 height 12
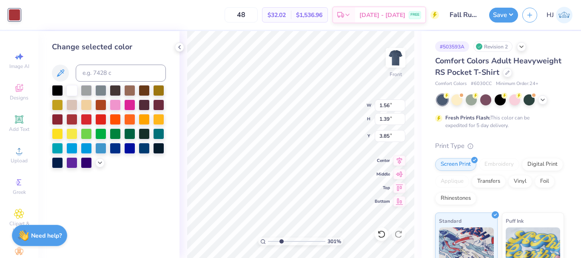
type input "3.00581987268404"
type input "6.92"
type input "1.91"
type input "3.39"
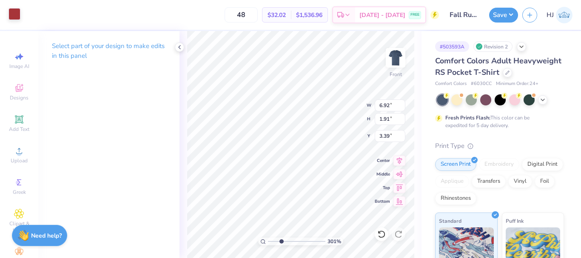
click at [9, 9] on div at bounding box center [15, 14] width 12 height 12
type input "3.00581987268404"
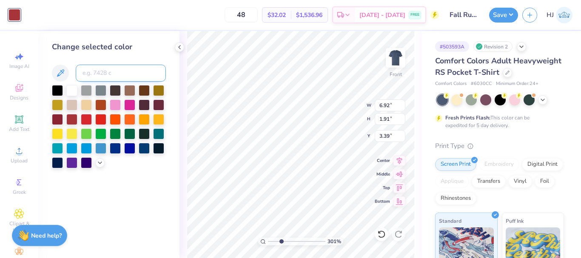
click at [109, 73] on input at bounding box center [121, 73] width 90 height 17
type input "533"
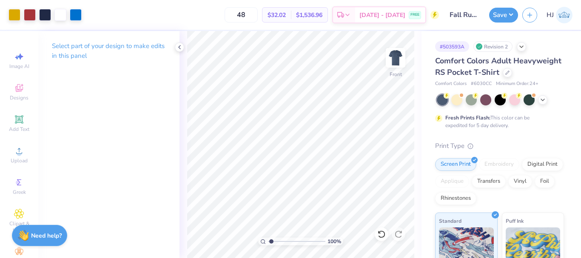
type input "1"
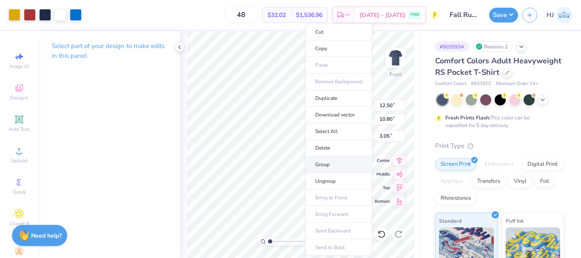
click at [333, 167] on li "Group" at bounding box center [339, 165] width 67 height 17
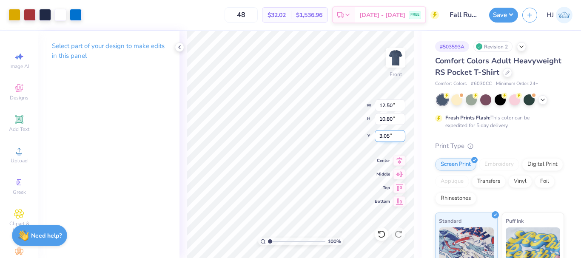
click at [393, 134] on input "3.05" at bounding box center [390, 136] width 31 height 12
type input "3.00"
click at [392, 57] on img at bounding box center [396, 58] width 34 height 34
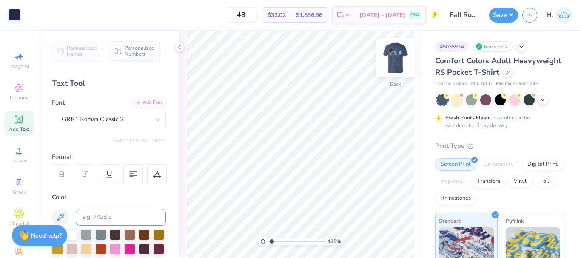
click at [394, 60] on img at bounding box center [396, 58] width 34 height 34
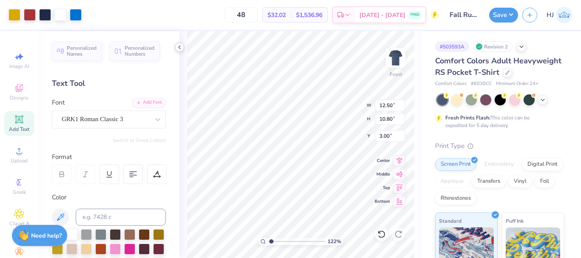
click at [181, 43] on div at bounding box center [179, 47] width 9 height 9
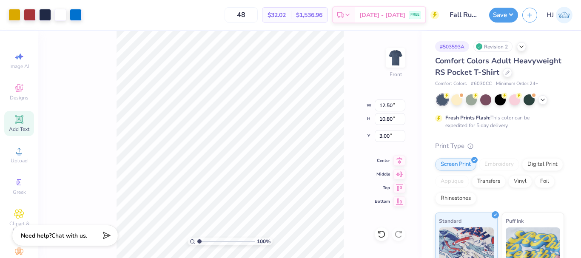
drag, startPoint x: 200, startPoint y: 241, endPoint x: 180, endPoint y: 241, distance: 20.0
click at [197, 241] on input "range" at bounding box center [225, 242] width 57 height 8
click at [402, 57] on img at bounding box center [396, 58] width 34 height 34
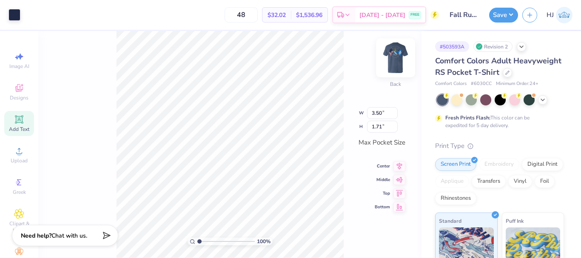
click at [400, 48] on img at bounding box center [396, 58] width 34 height 34
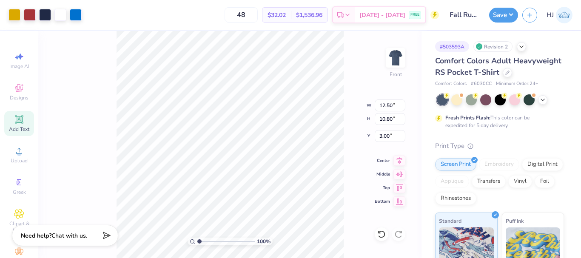
drag, startPoint x: 192, startPoint y: 244, endPoint x: 184, endPoint y: 245, distance: 8.1
type input "1"
click at [197, 245] on input "range" at bounding box center [225, 242] width 57 height 8
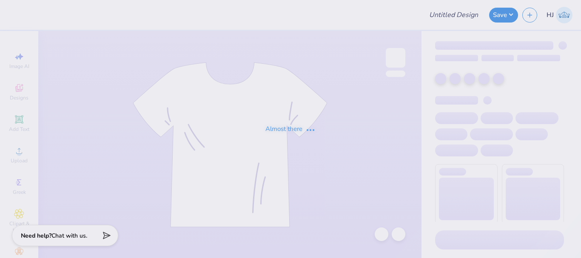
type input "PBVS Gameday Merch"
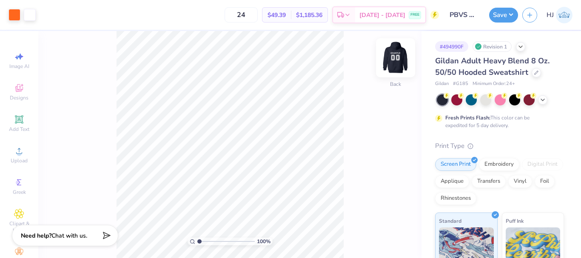
click at [397, 62] on img at bounding box center [396, 58] width 34 height 34
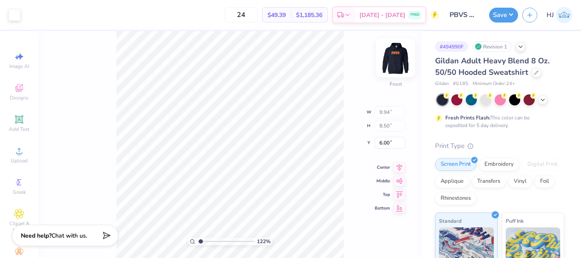
click at [401, 53] on img at bounding box center [396, 58] width 34 height 34
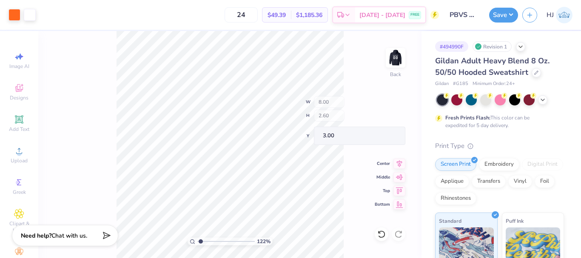
type input "1.22152498603933"
click at [396, 138] on input "3.00" at bounding box center [390, 136] width 31 height 12
click at [396, 137] on input "3.00" at bounding box center [390, 136] width 31 height 12
type input "4"
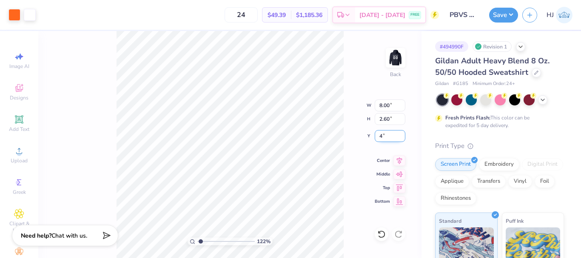
type input "1.22152498603933"
type input "4.00"
type input "1.22152498603933"
type input "4.16"
type input "1"
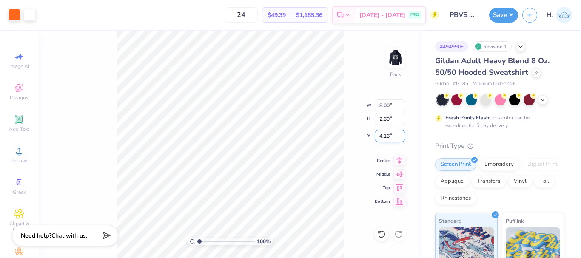
click at [391, 136] on input "4.16" at bounding box center [390, 136] width 31 height 12
type input "4.00"
type input "1.22152498603933"
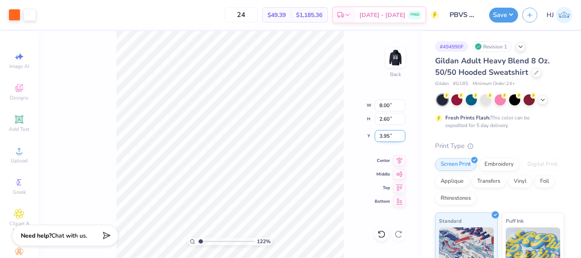
click at [390, 134] on input "3.95" at bounding box center [390, 136] width 31 height 12
type input "4"
type input "1.22152498603933"
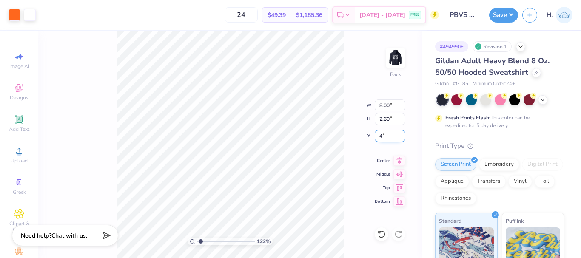
type input "4.00"
type input "1"
click at [392, 66] on img at bounding box center [396, 58] width 34 height 34
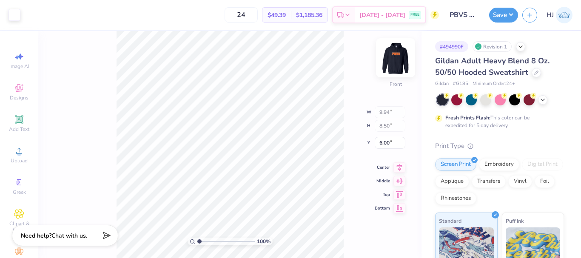
click at [399, 60] on img at bounding box center [396, 58] width 34 height 34
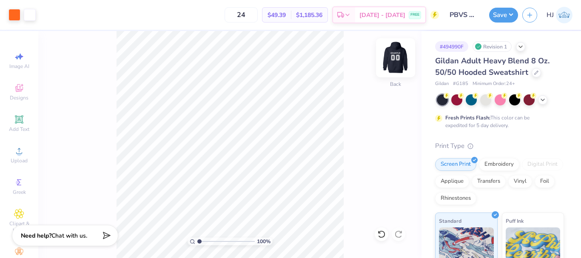
click at [392, 56] on img at bounding box center [396, 58] width 34 height 34
click at [390, 56] on img at bounding box center [396, 58] width 34 height 34
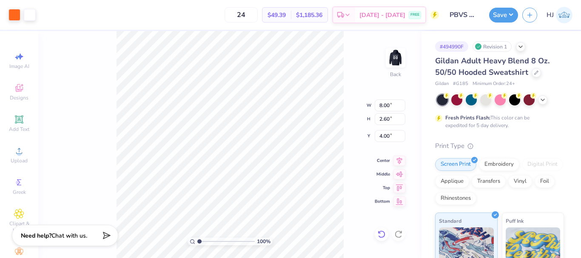
click at [382, 233] on icon at bounding box center [381, 234] width 9 height 9
click at [379, 233] on icon at bounding box center [380, 232] width 2 height 2
type input "4.00"
click at [383, 235] on icon at bounding box center [381, 234] width 9 height 9
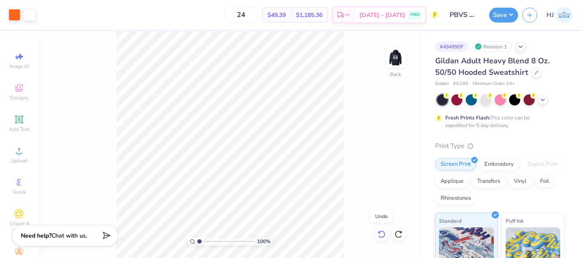
click at [383, 235] on icon at bounding box center [381, 234] width 9 height 9
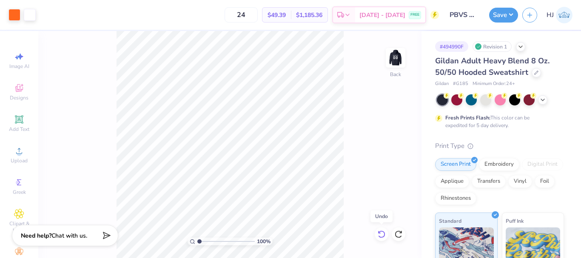
click at [383, 235] on icon at bounding box center [381, 234] width 9 height 9
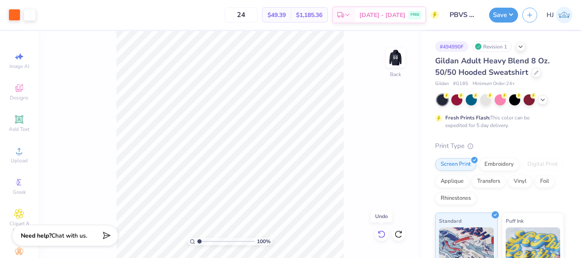
click at [383, 235] on icon at bounding box center [381, 234] width 9 height 9
click at [402, 235] on icon at bounding box center [398, 234] width 9 height 9
click at [402, 234] on icon at bounding box center [398, 234] width 9 height 9
click at [384, 237] on icon at bounding box center [381, 235] width 7 height 8
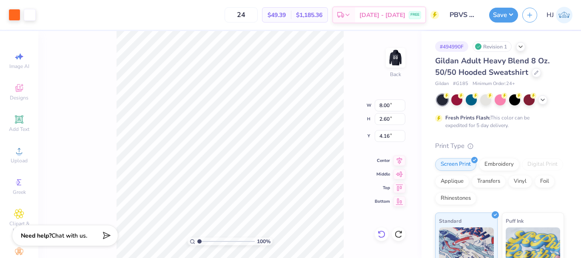
click at [384, 237] on icon at bounding box center [381, 235] width 7 height 8
click at [405, 236] on div at bounding box center [399, 235] width 14 height 14
type input "4.00"
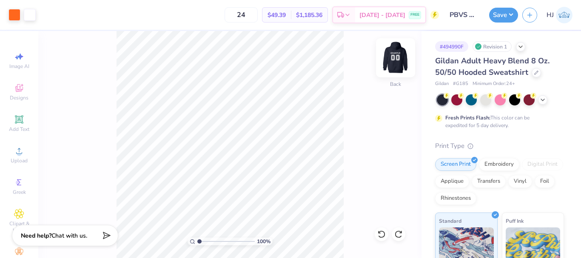
click at [401, 53] on img at bounding box center [396, 58] width 34 height 34
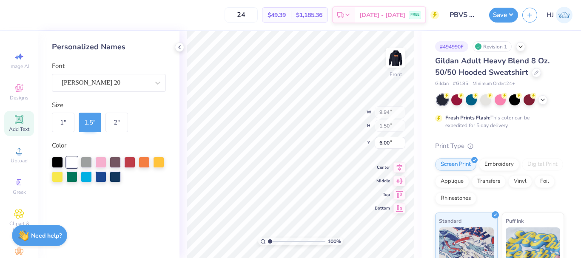
type input "9.05"
type input "6.00"
type input "8.50"
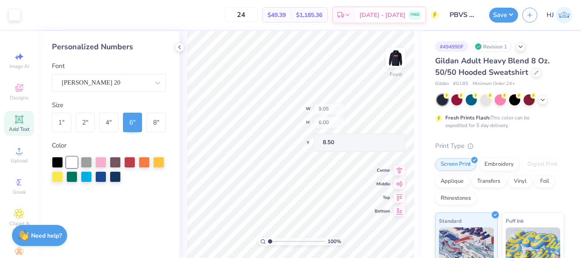
click at [326, 120] on div "100 % Front W 9.05 H 6.00 Y 8.50 Center Middle Top Bottom" at bounding box center [301, 144] width 242 height 227
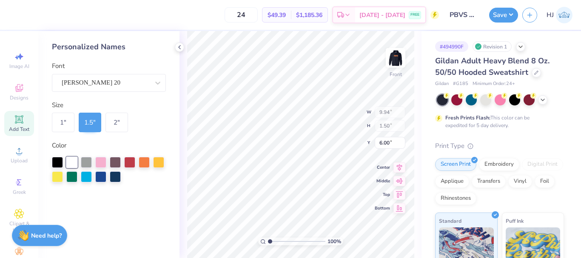
type input "9.05"
type input "6.00"
type input "8.50"
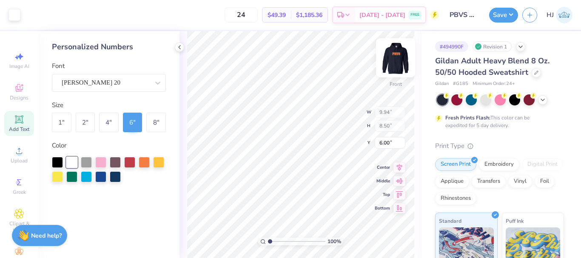
click at [396, 59] on img at bounding box center [396, 58] width 34 height 34
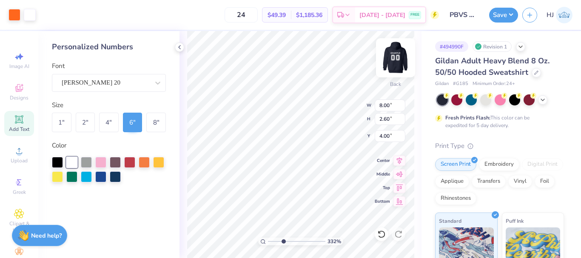
type input "3.32211092047231"
click at [394, 134] on input "4.08" at bounding box center [390, 136] width 31 height 12
type input "4"
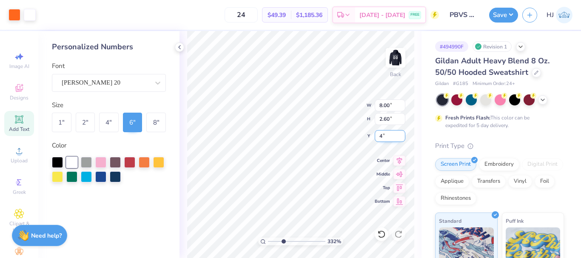
type input "3.32211092047231"
type input "4.00"
type input "1"
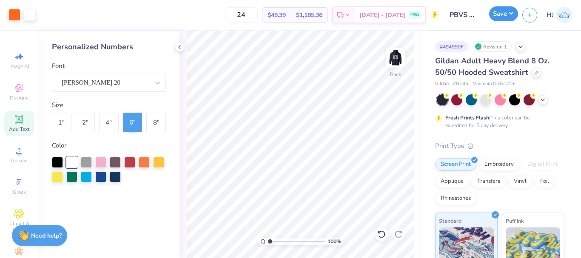
click at [506, 8] on button "Save" at bounding box center [503, 13] width 29 height 15
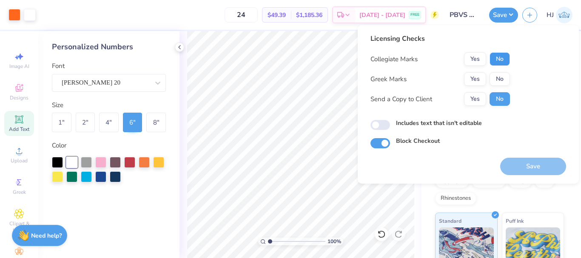
click at [502, 61] on button "No" at bounding box center [500, 59] width 20 height 14
click at [503, 80] on button "No" at bounding box center [500, 79] width 20 height 14
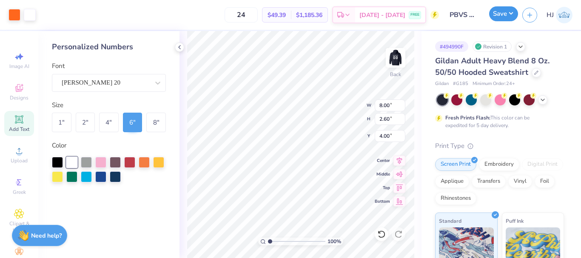
click at [507, 10] on button "Save" at bounding box center [503, 13] width 29 height 15
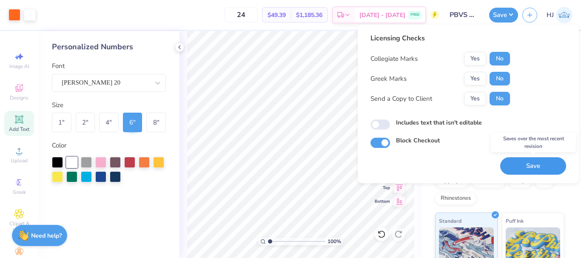
click at [538, 167] on button "Save" at bounding box center [533, 165] width 66 height 17
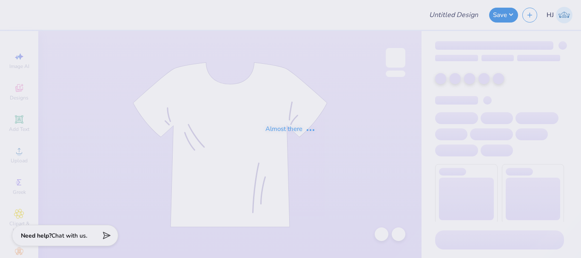
type input "BBYO jersey"
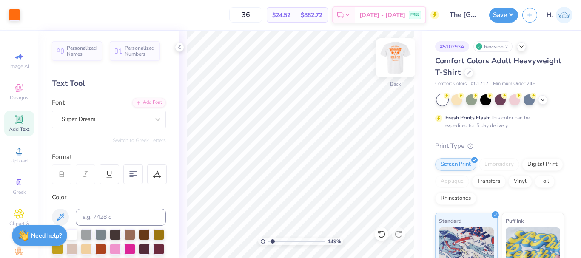
click at [395, 56] on img at bounding box center [396, 58] width 34 height 34
click at [179, 44] on icon at bounding box center [179, 47] width 7 height 7
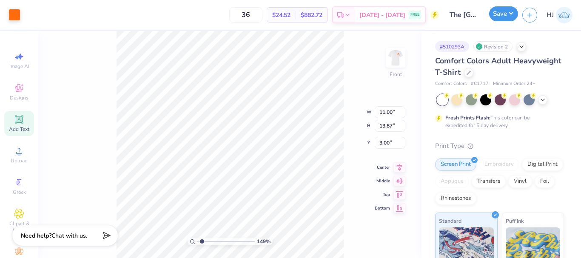
click at [507, 11] on button "Save" at bounding box center [503, 13] width 29 height 15
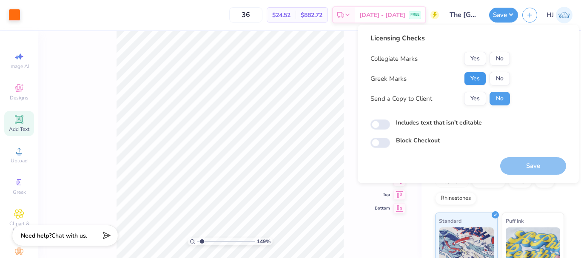
click at [475, 75] on button "Yes" at bounding box center [475, 79] width 22 height 14
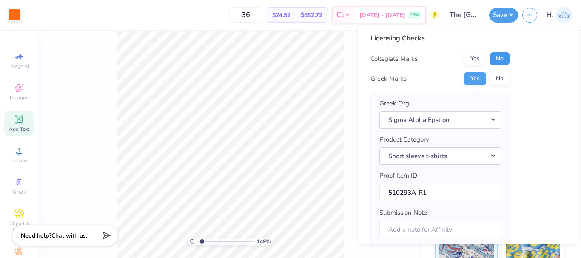
click at [497, 63] on button "No" at bounding box center [500, 59] width 20 height 14
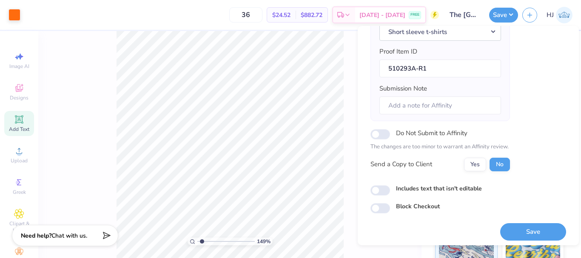
scroll to position [129, 0]
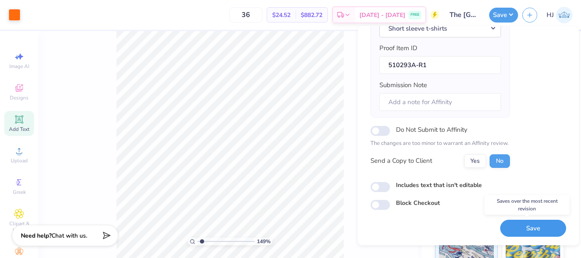
click at [515, 231] on button "Save" at bounding box center [533, 228] width 66 height 17
type input "1.49212329151837"
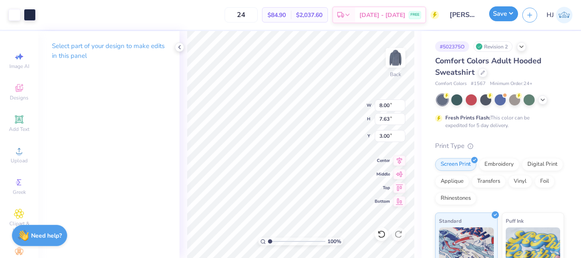
click at [510, 14] on button "Save" at bounding box center [503, 13] width 29 height 15
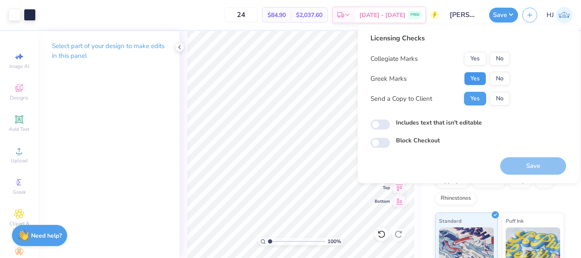
click at [476, 80] on button "Yes" at bounding box center [475, 79] width 22 height 14
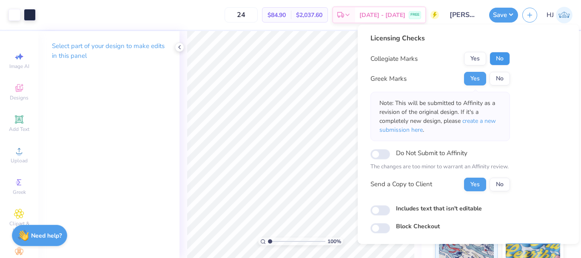
click at [503, 60] on button "No" at bounding box center [500, 59] width 20 height 14
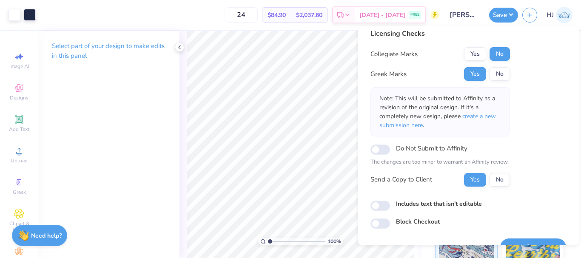
scroll to position [25, 0]
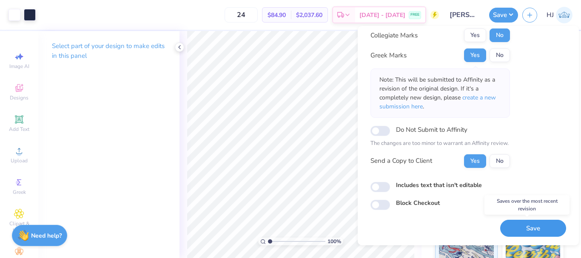
click at [525, 233] on button "Save" at bounding box center [533, 228] width 66 height 17
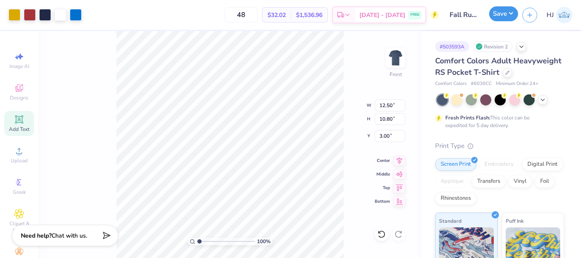
click at [513, 18] on button "Save" at bounding box center [503, 13] width 29 height 15
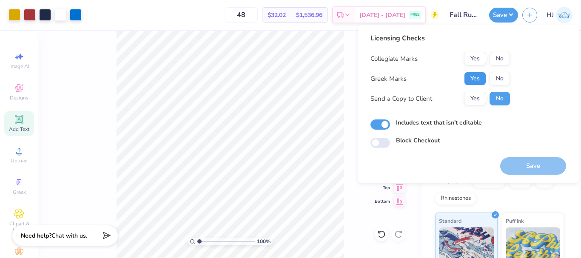
click at [471, 78] on button "Yes" at bounding box center [475, 79] width 22 height 14
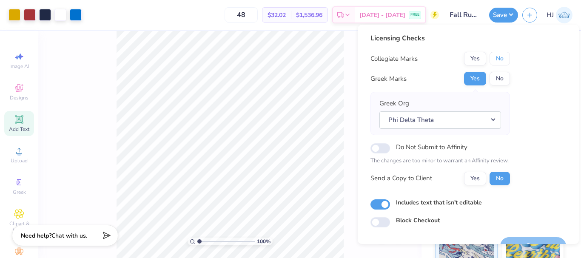
click at [505, 56] on button "No" at bounding box center [500, 59] width 20 height 14
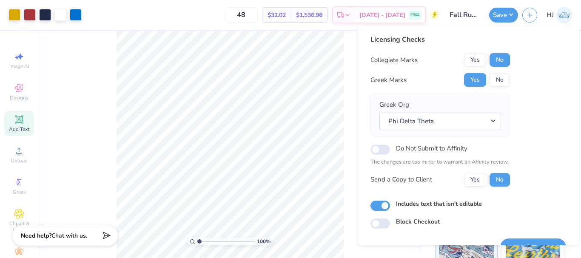
scroll to position [19, 0]
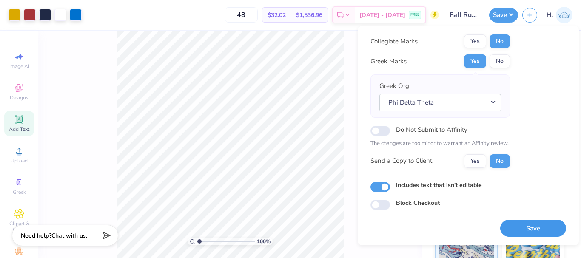
click at [535, 231] on button "Save" at bounding box center [533, 228] width 66 height 17
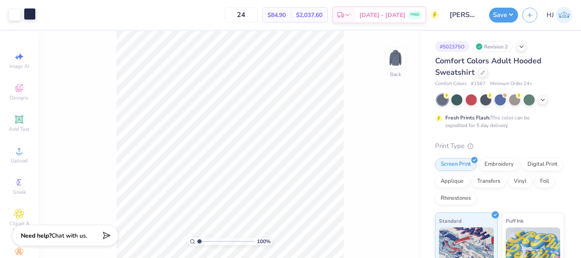
click at [29, 17] on div at bounding box center [30, 14] width 12 height 12
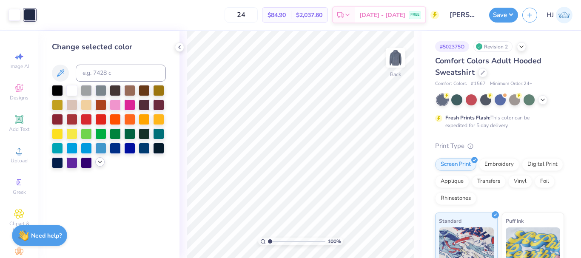
click at [103, 160] on icon at bounding box center [100, 162] width 7 height 7
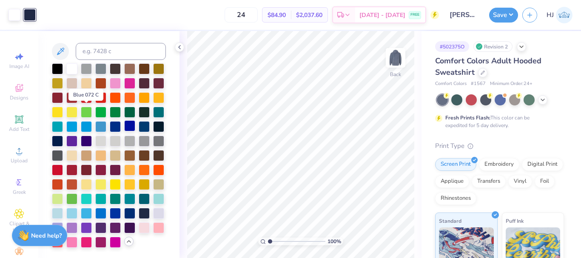
scroll to position [51, 0]
click at [63, 207] on div at bounding box center [57, 212] width 11 height 11
click at [77, 207] on div at bounding box center [71, 212] width 11 height 11
click at [509, 11] on button "Save" at bounding box center [503, 13] width 29 height 15
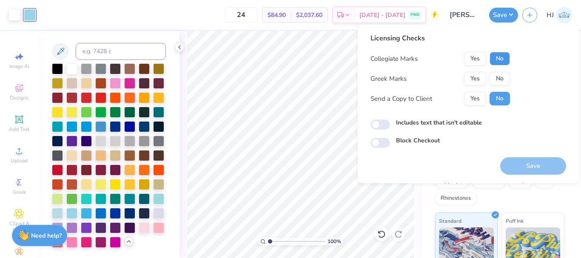
click at [499, 60] on button "No" at bounding box center [500, 59] width 20 height 14
click at [499, 77] on button "No" at bounding box center [500, 79] width 20 height 14
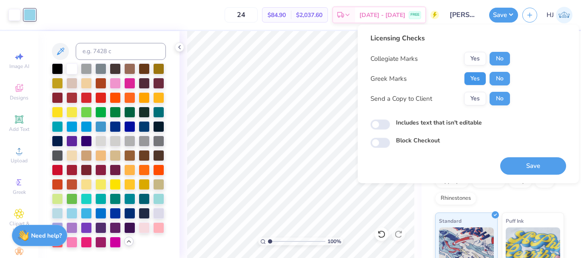
click at [477, 79] on button "Yes" at bounding box center [475, 79] width 22 height 14
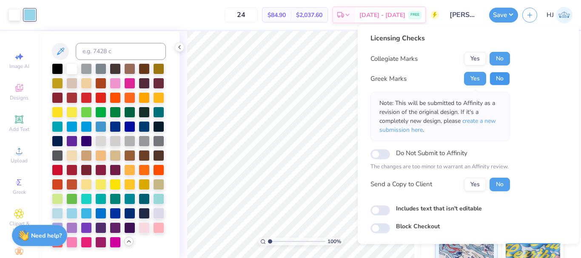
click at [498, 77] on button "No" at bounding box center [500, 79] width 20 height 14
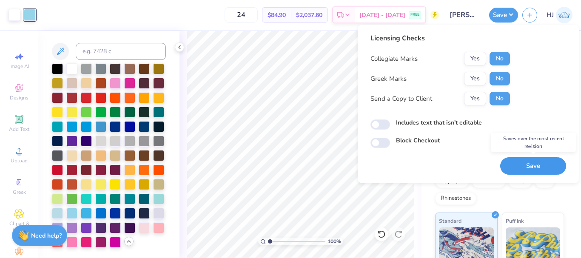
click at [528, 166] on button "Save" at bounding box center [533, 165] width 66 height 17
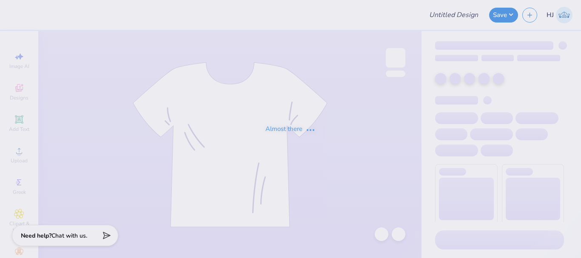
type input "Meridian T-shirts Fall 2025"
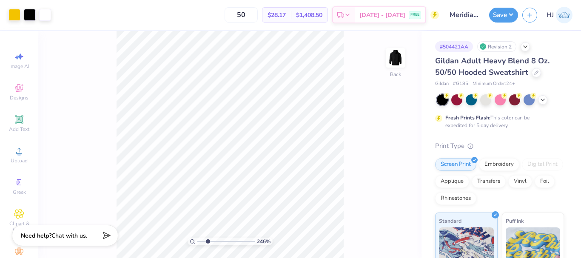
type input "2.22643191709162"
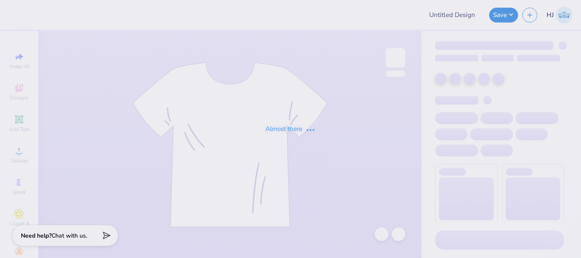
type input "Meridian T-shirts Fall 2025"
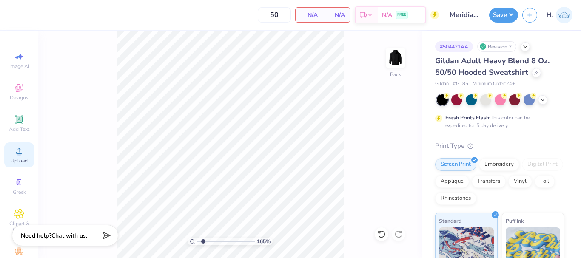
click at [14, 151] on icon at bounding box center [19, 151] width 10 height 10
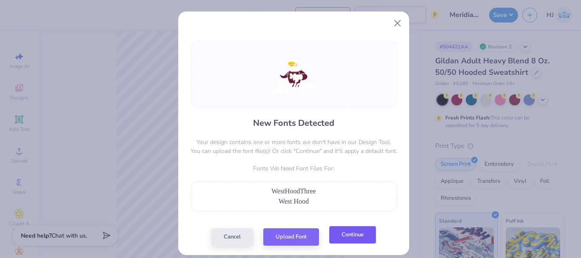
click at [343, 238] on button "Continue" at bounding box center [352, 234] width 47 height 17
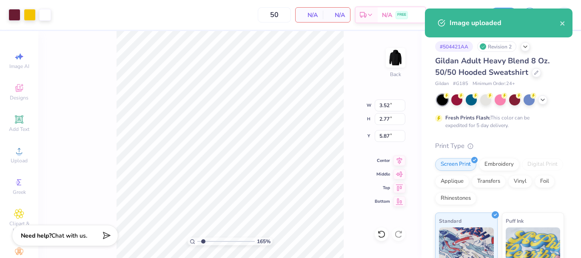
type input "1.64913377760655"
click at [388, 107] on input "3.52" at bounding box center [390, 106] width 31 height 12
type input "10"
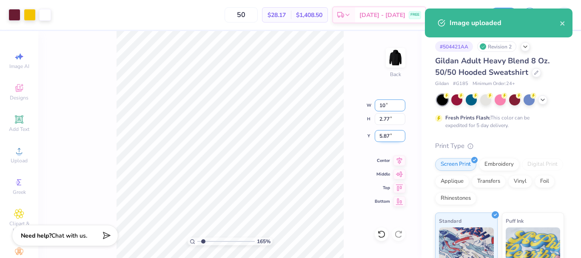
type input "1.64913377760655"
type input "10.00"
type input "7.87"
click at [390, 137] on input "3.31" at bounding box center [390, 136] width 31 height 12
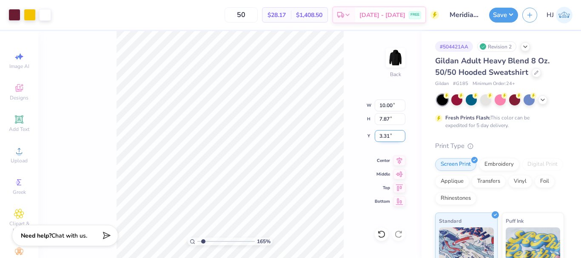
click at [390, 137] on input "3.31" at bounding box center [390, 136] width 31 height 12
type input "3"
type input "1.64913377760655"
type input "3.00"
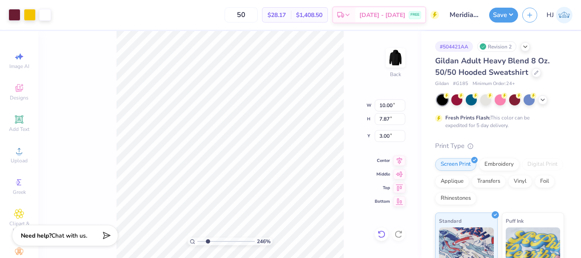
click at [378, 234] on icon at bounding box center [381, 234] width 9 height 9
type input "2.46071092039641"
type input "3.31"
click at [378, 234] on icon at bounding box center [381, 234] width 9 height 9
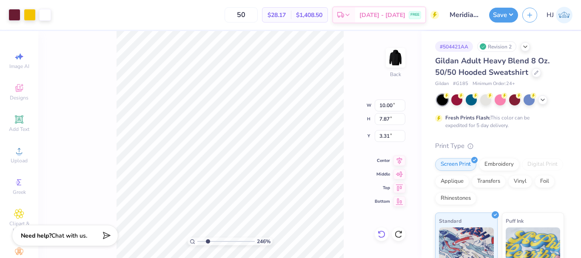
type input "2.46071092039641"
type input "3.52"
type input "2.77"
type input "5.87"
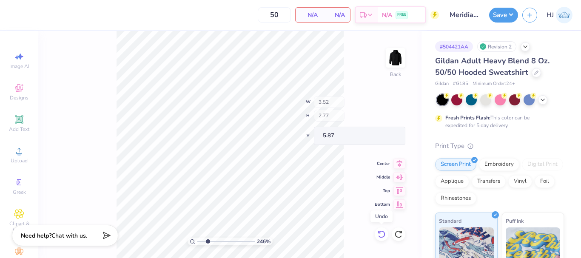
click at [378, 234] on icon at bounding box center [381, 234] width 9 height 9
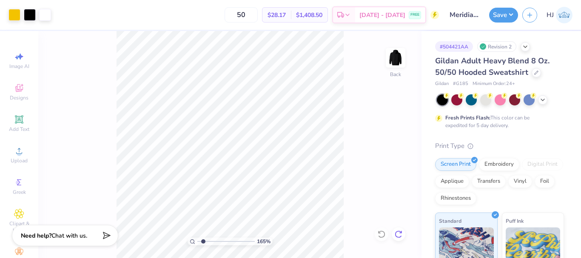
click at [394, 235] on div at bounding box center [399, 235] width 14 height 14
click at [396, 235] on icon at bounding box center [398, 234] width 9 height 9
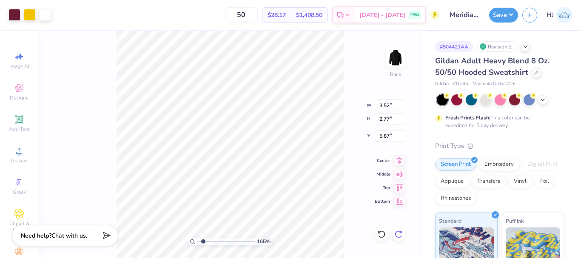
click at [397, 235] on icon at bounding box center [398, 234] width 9 height 9
type input "1.64913377760655"
type input "10.00"
type input "7.87"
type input "3.31"
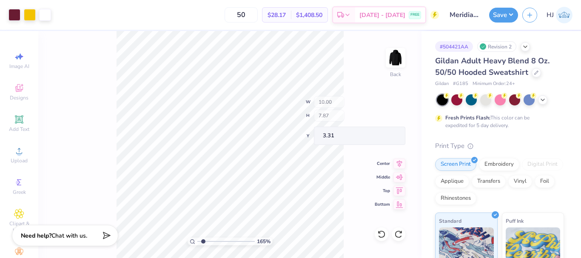
type input "1.64913377760655"
click at [386, 138] on input "3.31" at bounding box center [390, 136] width 31 height 12
type input "3"
type input "1.64913377760655"
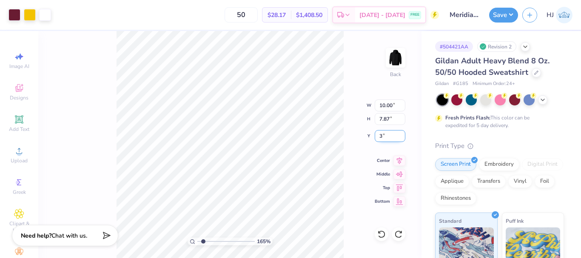
type input "3.00"
type input "1"
click at [513, 15] on button "Save" at bounding box center [503, 13] width 29 height 15
click at [510, 14] on button "Save" at bounding box center [503, 13] width 29 height 15
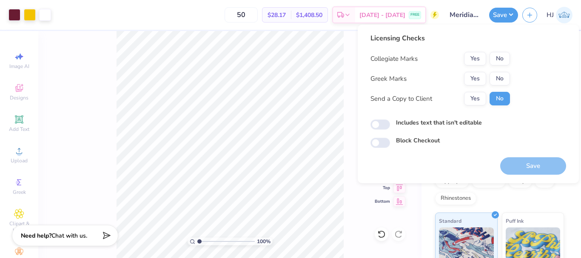
click at [499, 66] on div "Collegiate Marks Yes No Greek Marks Yes No Send a Copy to Client Yes No" at bounding box center [441, 79] width 140 height 54
click at [500, 58] on button "No" at bounding box center [500, 59] width 20 height 14
click at [501, 72] on button "No" at bounding box center [500, 79] width 20 height 14
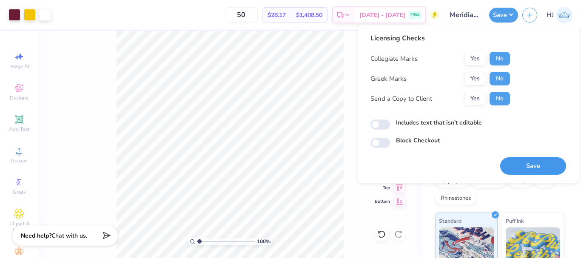
click at [527, 166] on button "Save" at bounding box center [533, 165] width 66 height 17
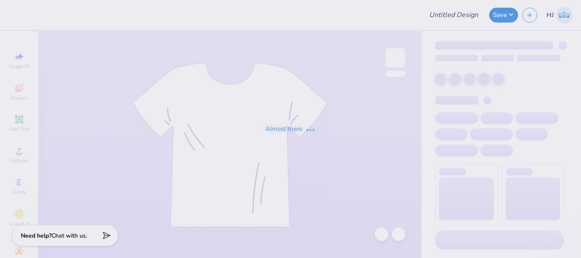
type input "[PERSON_NAME] : The [GEOGRAPHIC_DATA][US_STATE]"
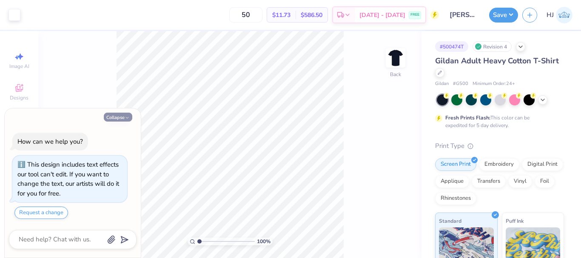
click at [124, 116] on button "Collapse" at bounding box center [118, 117] width 29 height 9
type textarea "x"
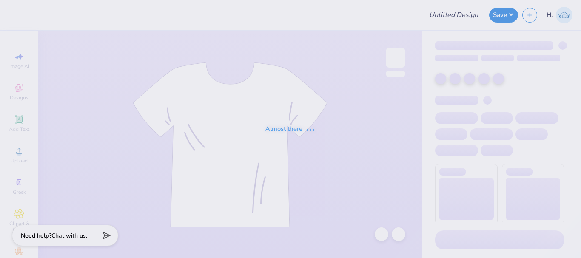
type input "[PERSON_NAME] : The [GEOGRAPHIC_DATA][US_STATE]"
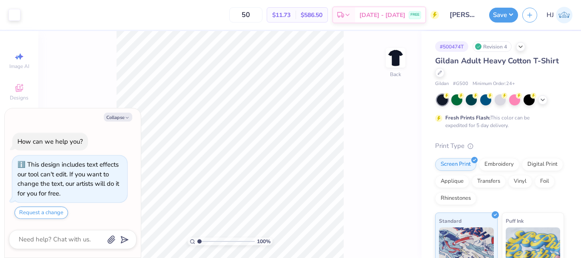
type textarea "x"
click at [388, 107] on input "8.93" at bounding box center [390, 112] width 31 height 12
type input "9"
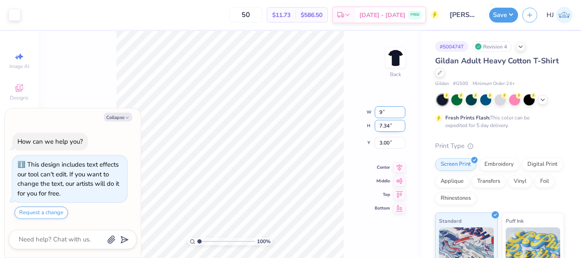
type textarea "x"
type input "9.00"
type input "7.40"
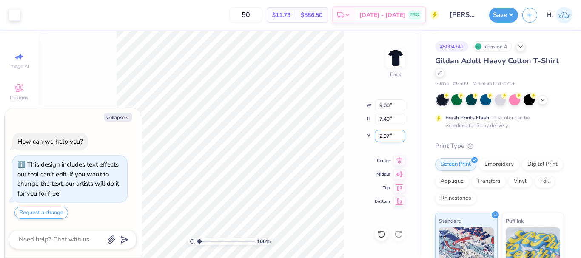
click at [388, 136] on input "2.97" at bounding box center [390, 136] width 31 height 12
type input "4"
type textarea "x"
click at [390, 106] on input "10.00" at bounding box center [390, 106] width 31 height 12
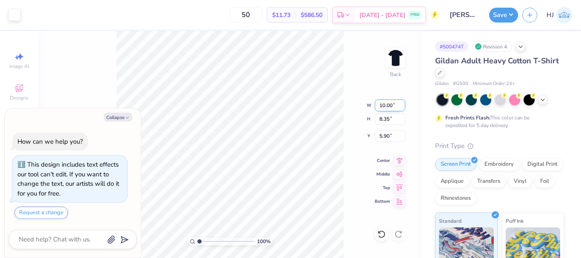
click at [390, 106] on input "10.00" at bounding box center [390, 106] width 31 height 12
click at [390, 135] on input "5.90" at bounding box center [390, 136] width 31 height 12
type input "3"
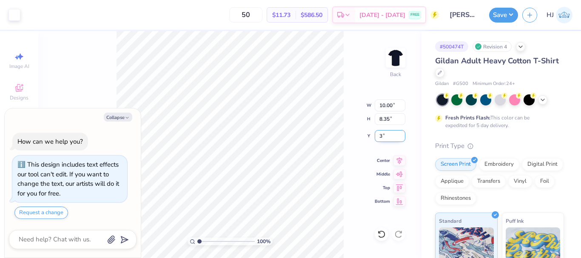
type textarea "x"
type input "3.00"
click at [390, 107] on input "10.00" at bounding box center [390, 106] width 31 height 12
type input "8"
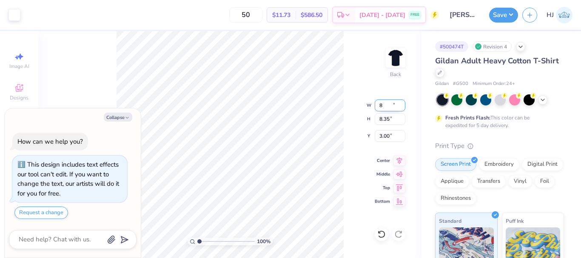
type textarea "x"
type input "8.00"
type input "6.68"
click at [387, 135] on input "3.84" at bounding box center [390, 136] width 31 height 12
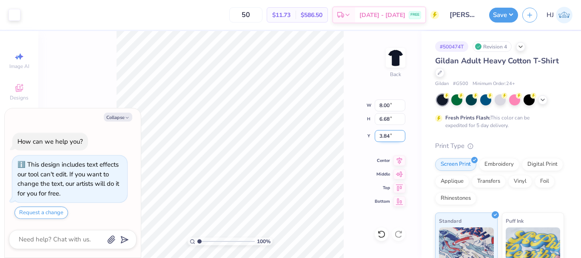
type input "4"
type input "3"
type textarea "x"
type input "3.00"
click at [326, 115] on div "100 % Back W 8.00 H 6.68 Y 3.00 Center Middle Top Bottom" at bounding box center [229, 144] width 383 height 227
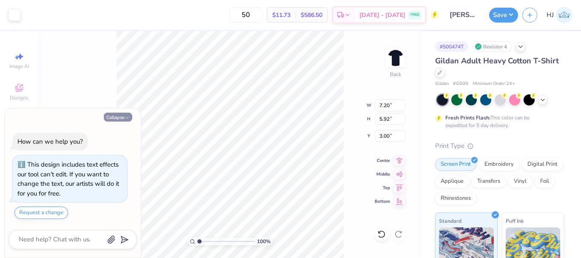
click at [123, 117] on button "Collapse" at bounding box center [118, 117] width 29 height 9
type textarea "x"
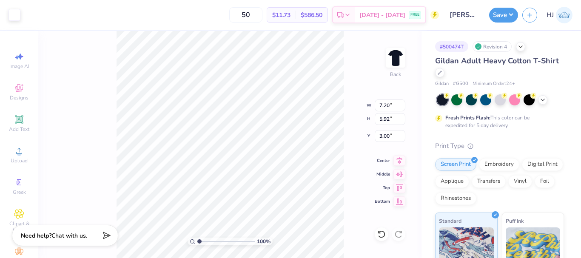
type textarea "x"
click at [388, 106] on input "7.20" at bounding box center [390, 106] width 31 height 12
type input "8.00"
type input "6.58"
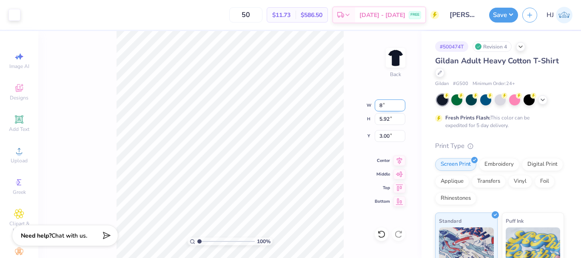
type input "2.67"
click at [390, 137] on input "2.67" at bounding box center [390, 136] width 31 height 12
click at [382, 234] on icon at bounding box center [381, 234] width 9 height 9
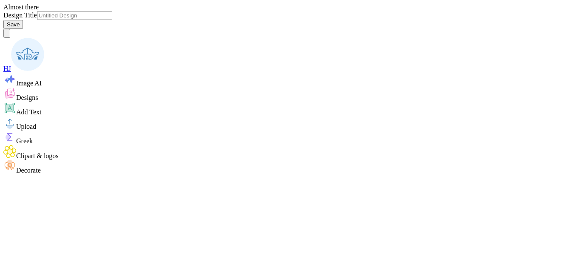
type input "[PERSON_NAME] : The [GEOGRAPHIC_DATA][US_STATE]"
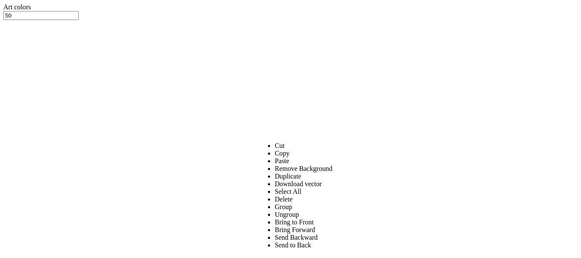
click at [277, 203] on li "Group" at bounding box center [304, 207] width 58 height 8
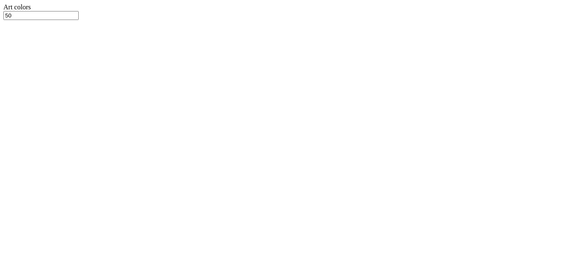
type textarea "x"
type input "8"
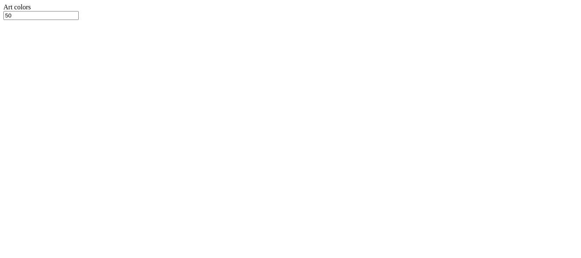
type textarea "x"
type input "8.00"
type input "6.66"
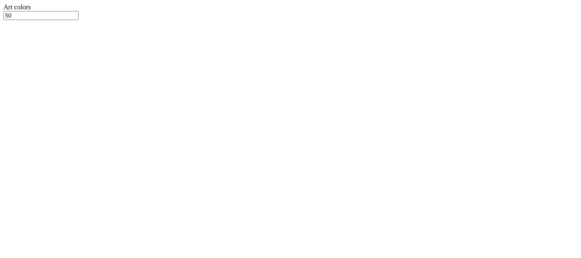
type input "3"
type textarea "x"
type input "3.00"
type textarea "x"
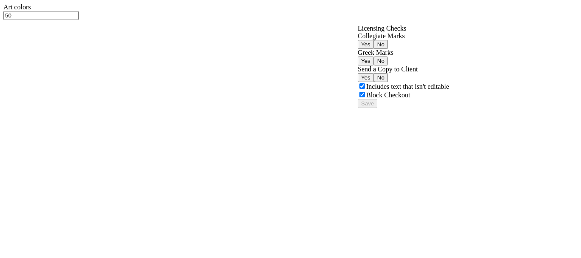
drag, startPoint x: 502, startPoint y: 60, endPoint x: 501, endPoint y: 69, distance: 9.4
click at [388, 49] on button "No" at bounding box center [381, 44] width 14 height 9
click at [388, 66] on button "No" at bounding box center [381, 61] width 14 height 9
click at [388, 82] on button "No" at bounding box center [381, 77] width 14 height 9
click at [377, 108] on button "Save" at bounding box center [368, 103] width 20 height 9
